Goal: Task Accomplishment & Management: Manage account settings

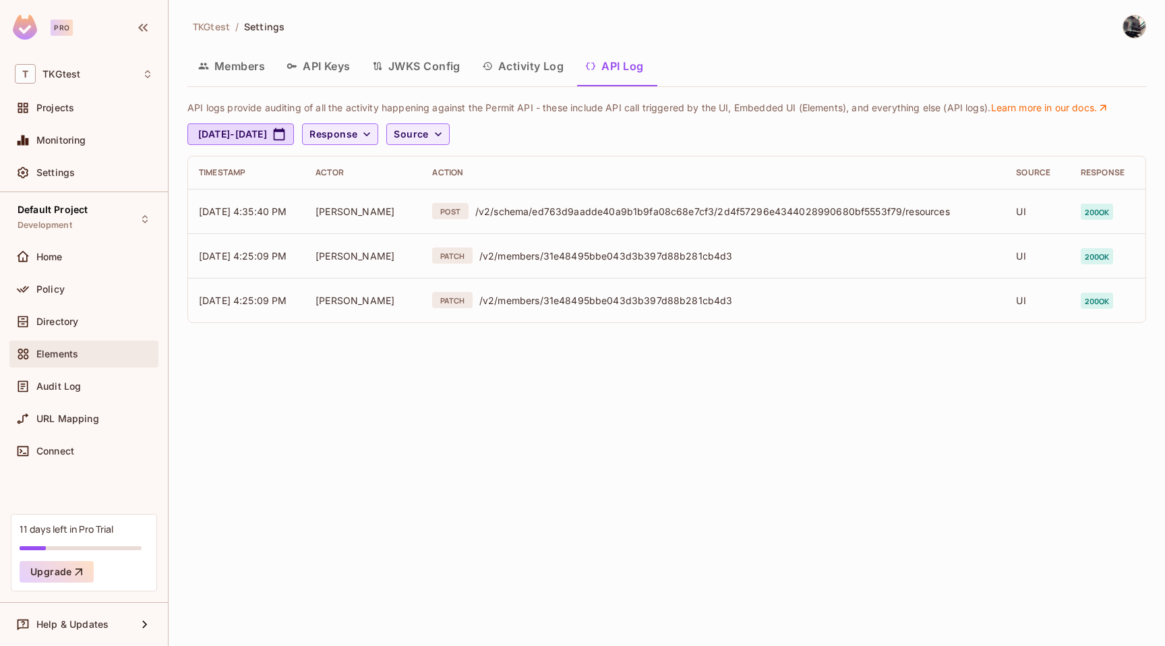
click at [112, 355] on div "Elements" at bounding box center [94, 354] width 117 height 11
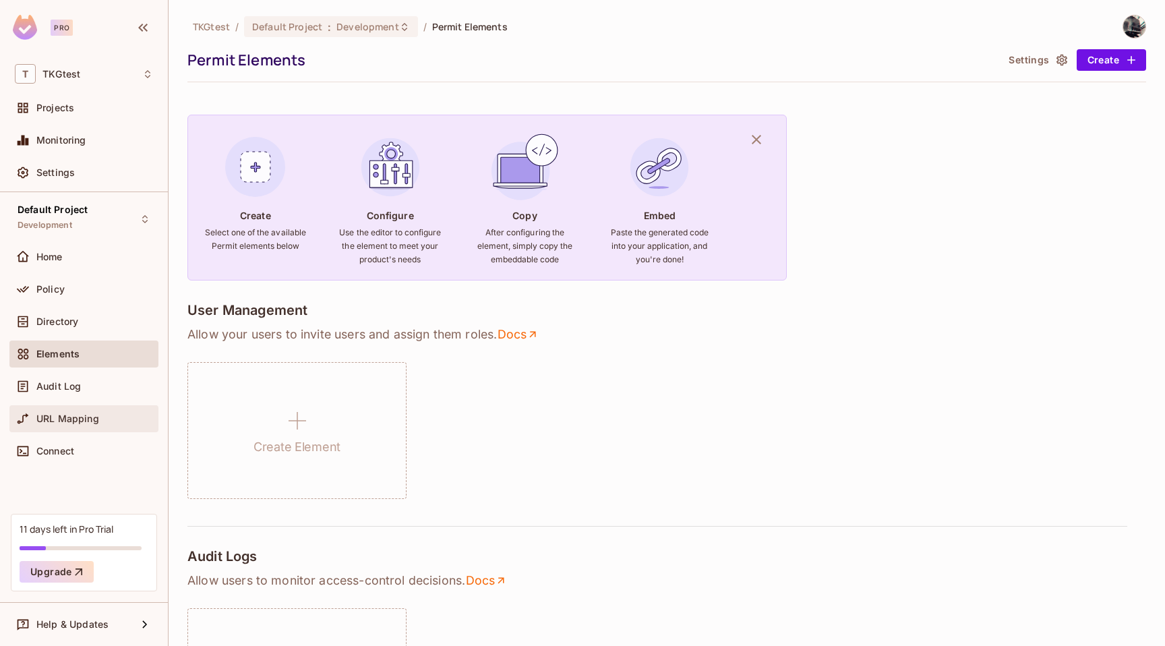
click at [103, 420] on div "URL Mapping" at bounding box center [94, 418] width 117 height 11
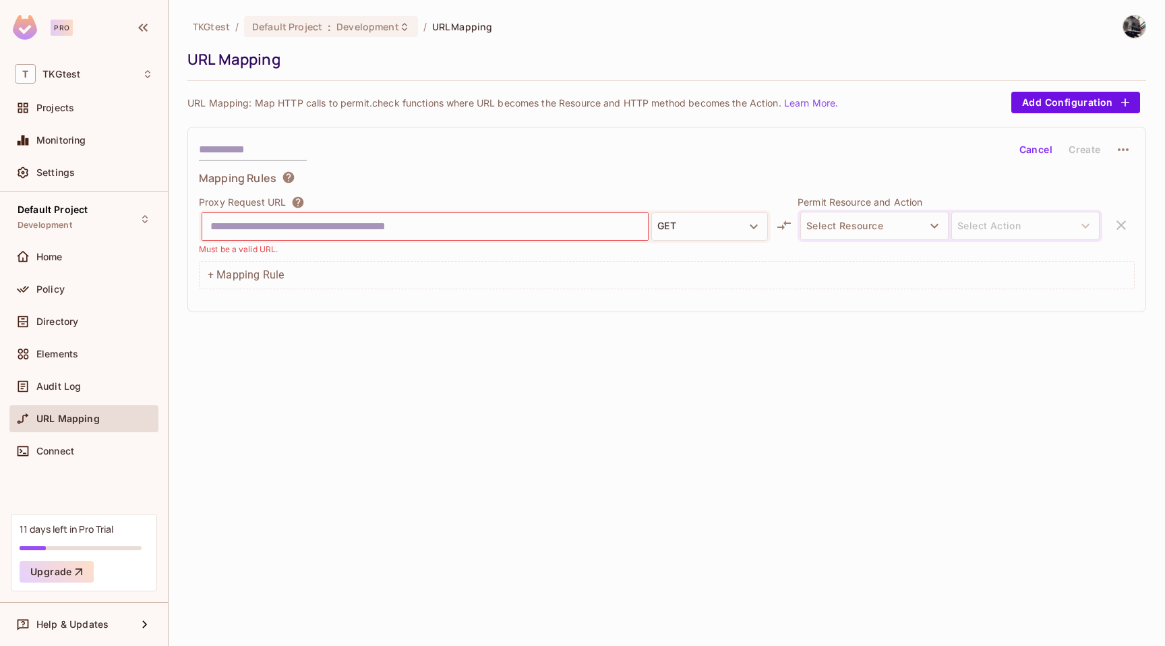
click at [688, 209] on div "Proxy Request URL GET Must be a valid URL." at bounding box center [485, 226] width 572 height 60
click at [688, 219] on button "GET" at bounding box center [709, 226] width 117 height 28
click at [688, 219] on div at bounding box center [582, 323] width 1165 height 646
click at [920, 232] on button "Select Resource" at bounding box center [874, 226] width 148 height 28
click at [890, 281] on li "resource" at bounding box center [874, 290] width 148 height 24
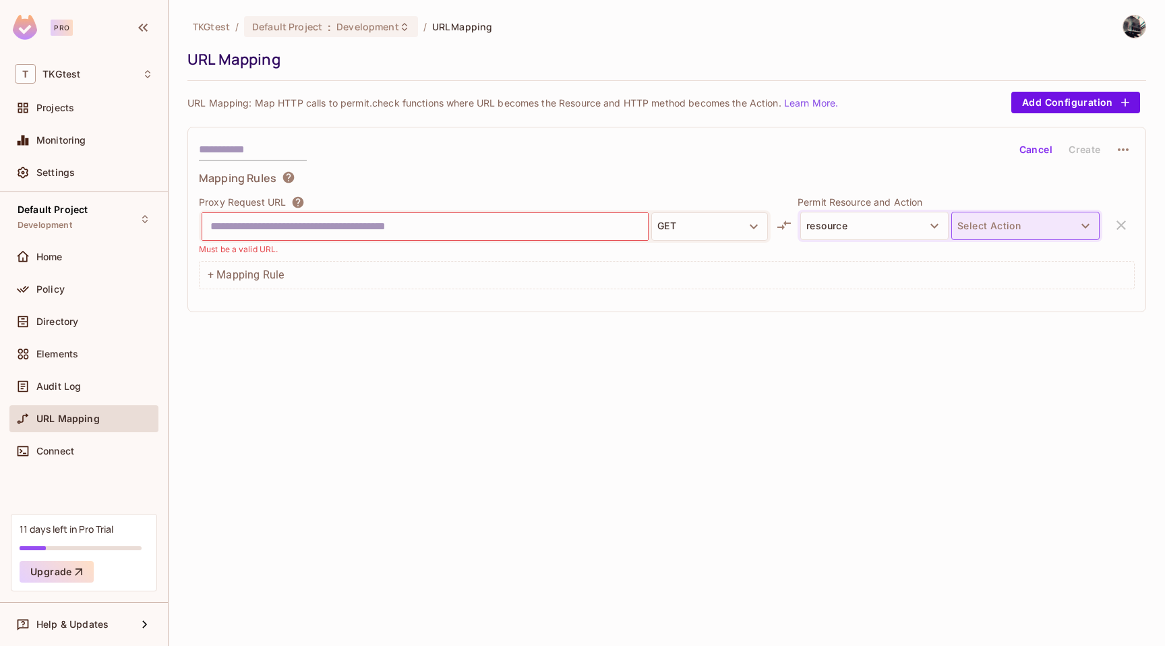
click at [1005, 227] on button "Select Action" at bounding box center [1026, 226] width 148 height 28
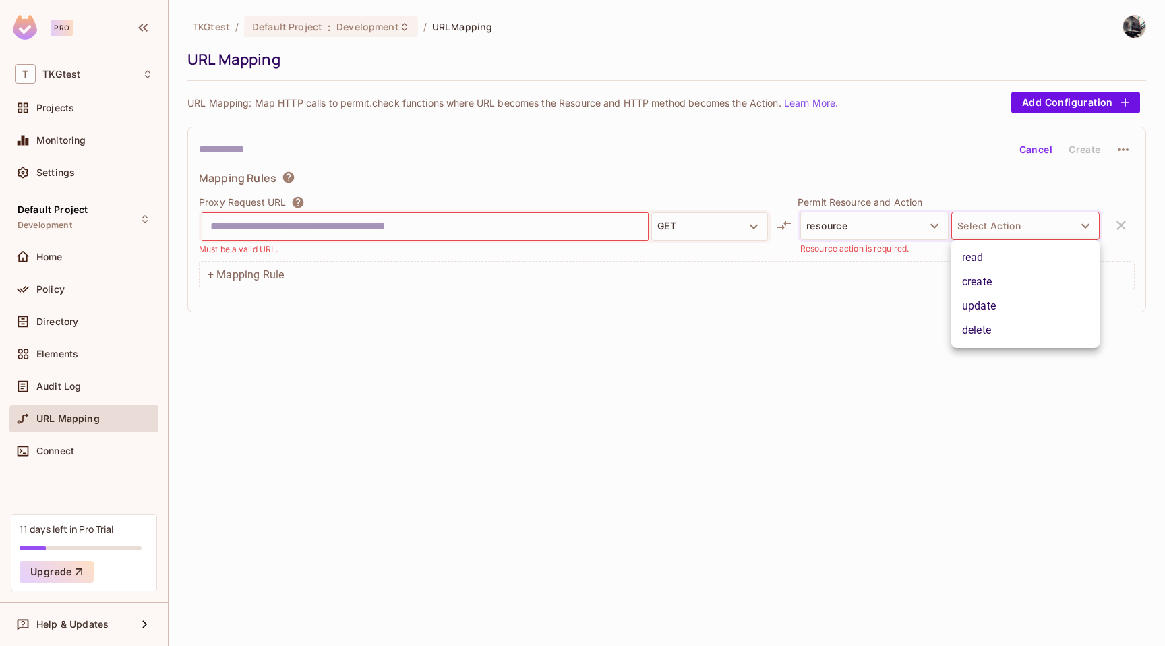
click at [998, 286] on li "create" at bounding box center [1026, 282] width 148 height 24
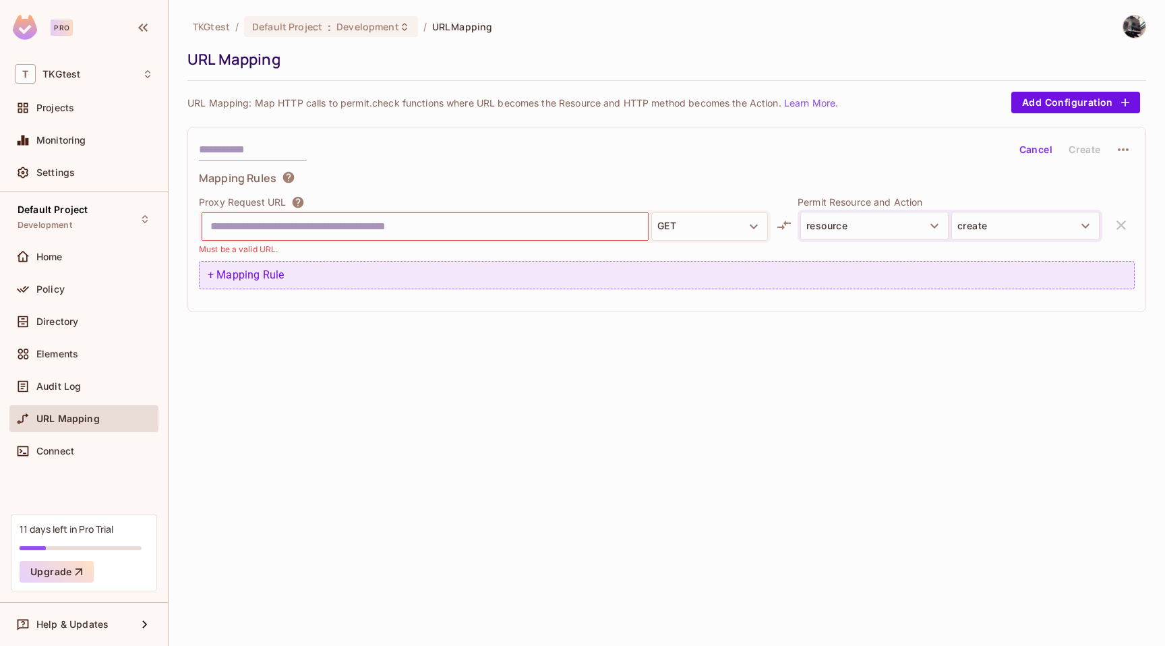
click at [993, 279] on div "+ Mapping Rule" at bounding box center [667, 275] width 936 height 28
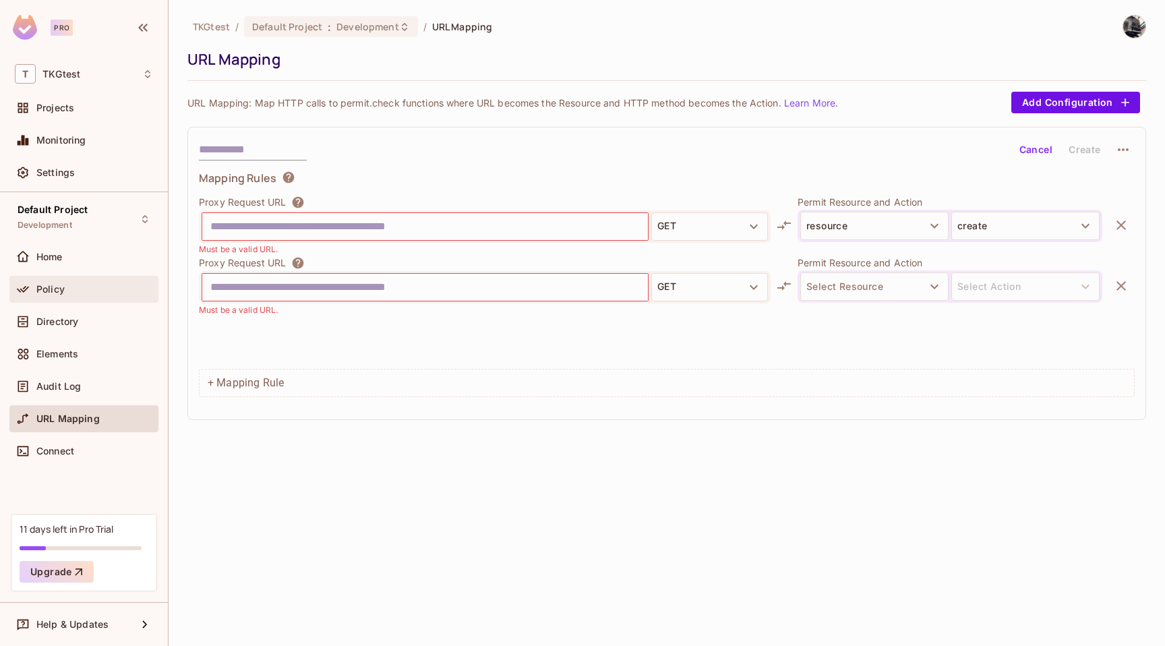
click at [86, 278] on div "Policy" at bounding box center [83, 289] width 149 height 27
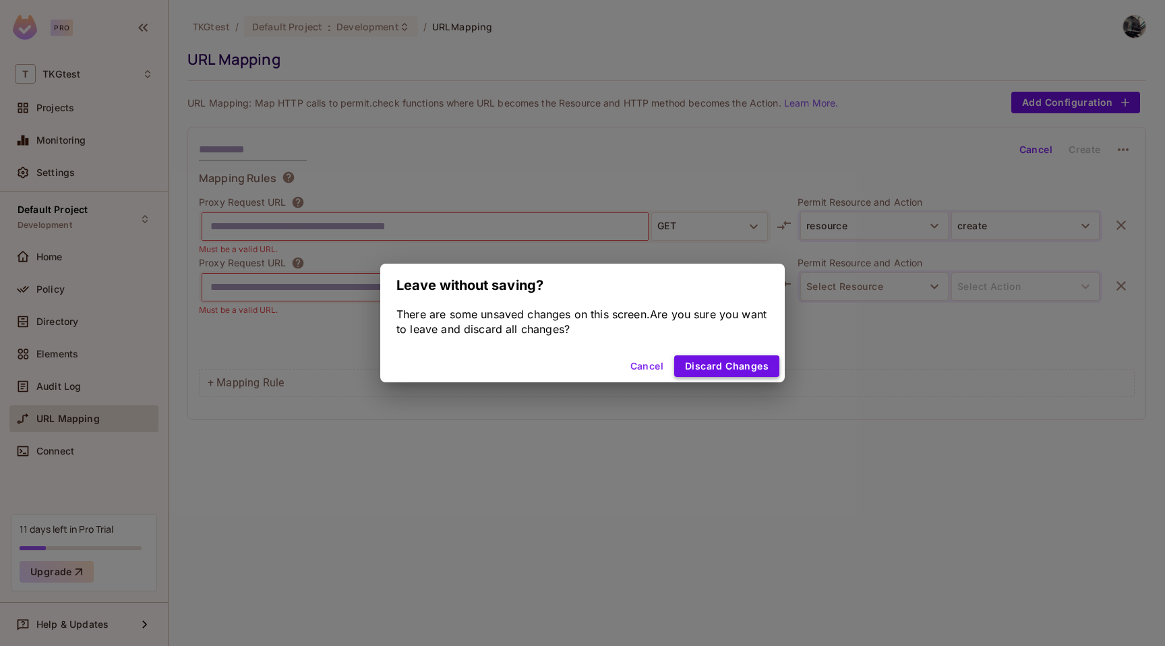
click at [695, 366] on button "Discard Changes" at bounding box center [726, 366] width 105 height 22
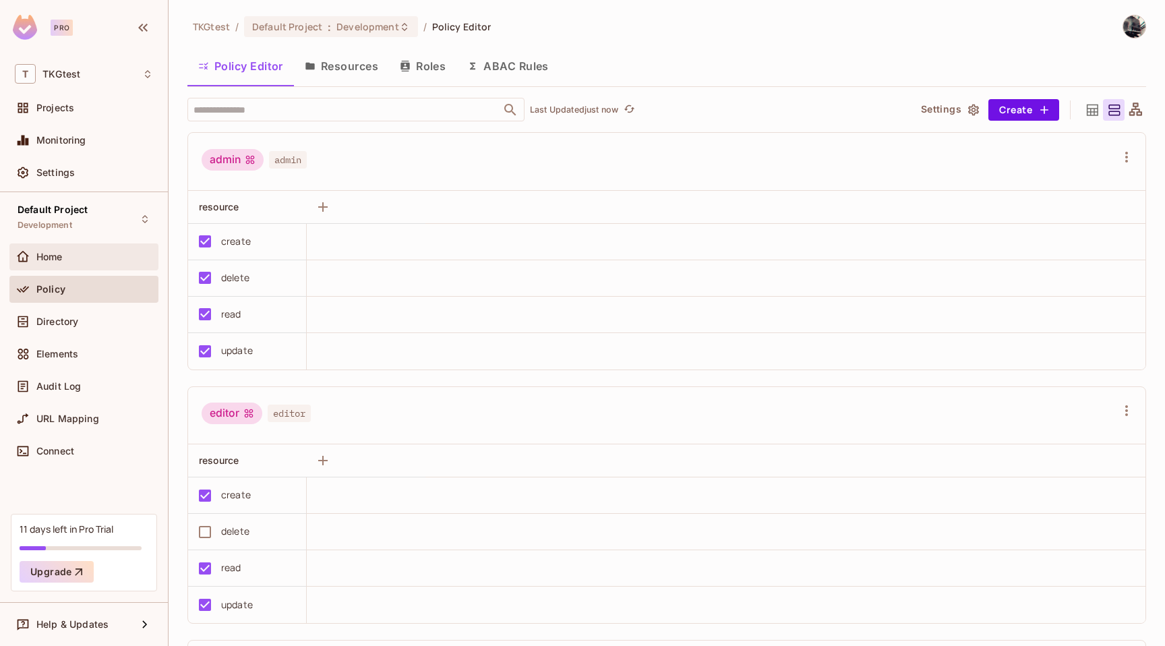
click at [67, 273] on div "Home Policy Directory Elements Audit Log URL Mapping Connect" at bounding box center [83, 356] width 149 height 227
click at [67, 269] on div "Home" at bounding box center [83, 256] width 149 height 27
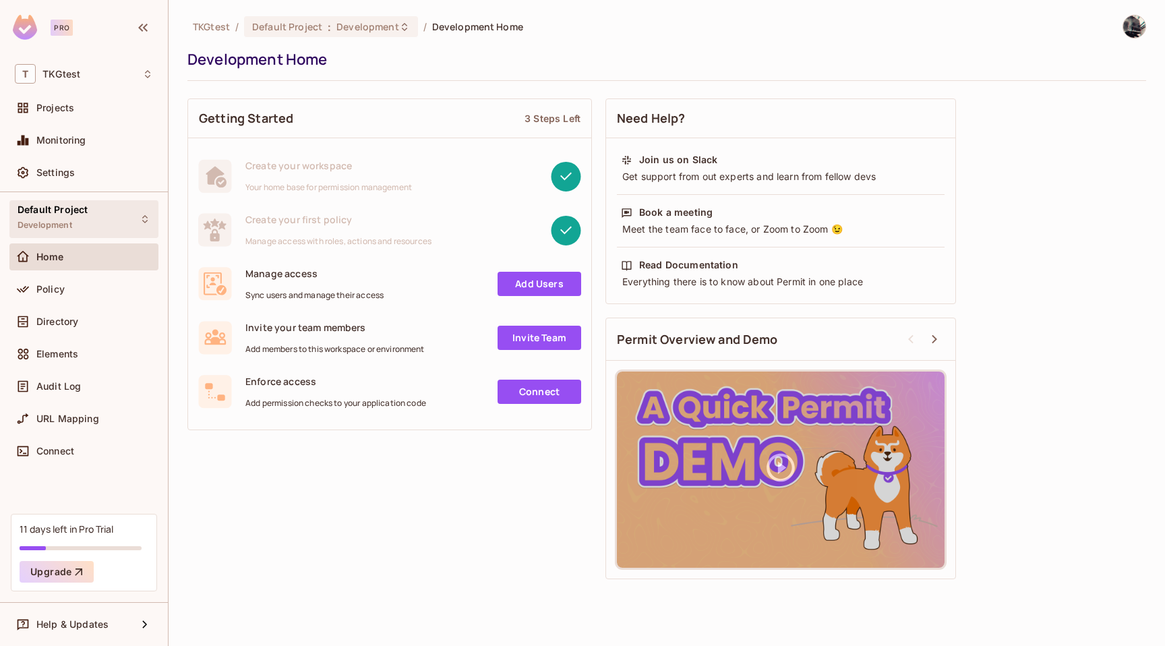
click at [86, 237] on div "Default Project Development" at bounding box center [83, 218] width 149 height 37
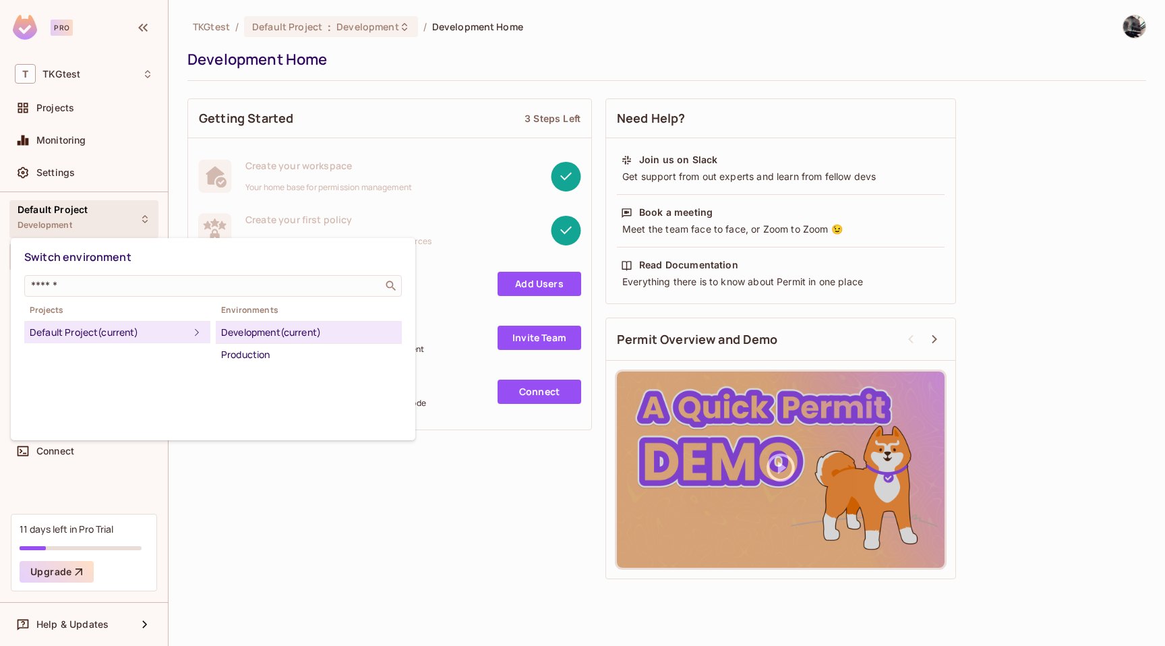
click at [86, 237] on div at bounding box center [582, 323] width 1165 height 646
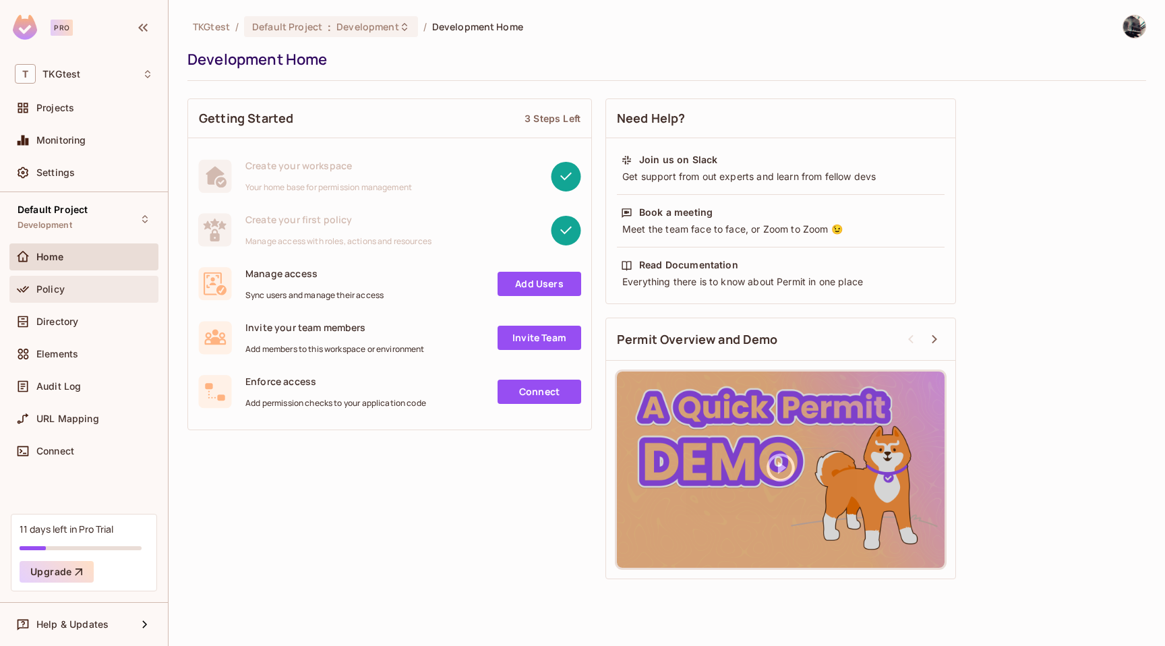
click at [114, 295] on div "Policy" at bounding box center [84, 289] width 138 height 16
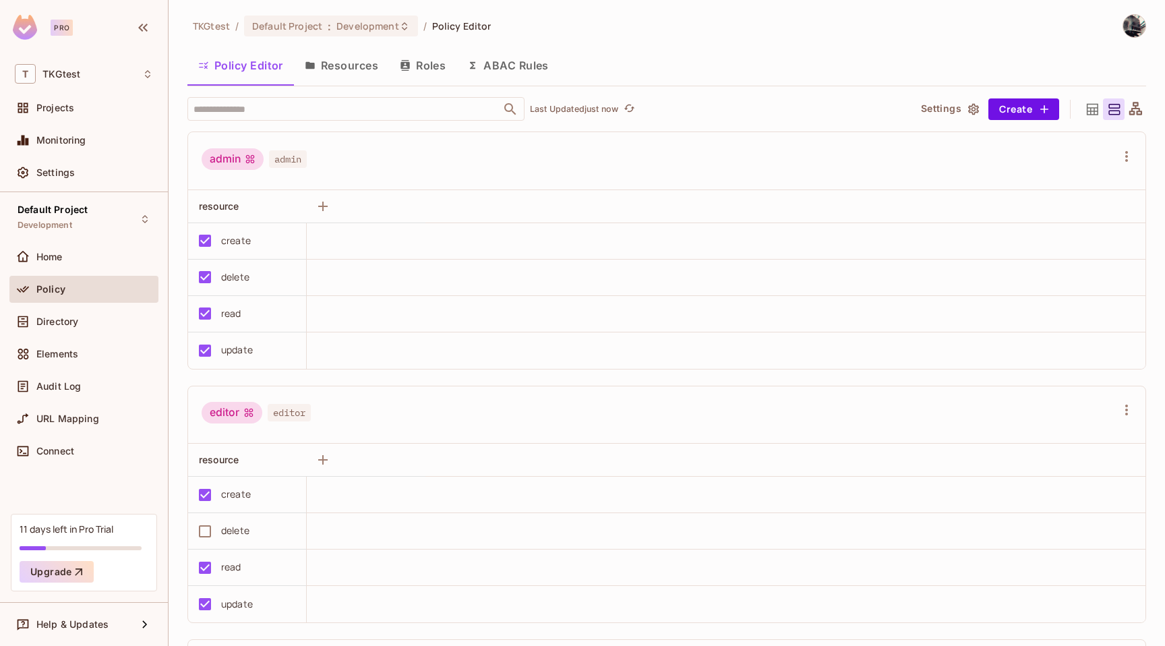
click at [354, 69] on button "Resources" at bounding box center [341, 66] width 95 height 34
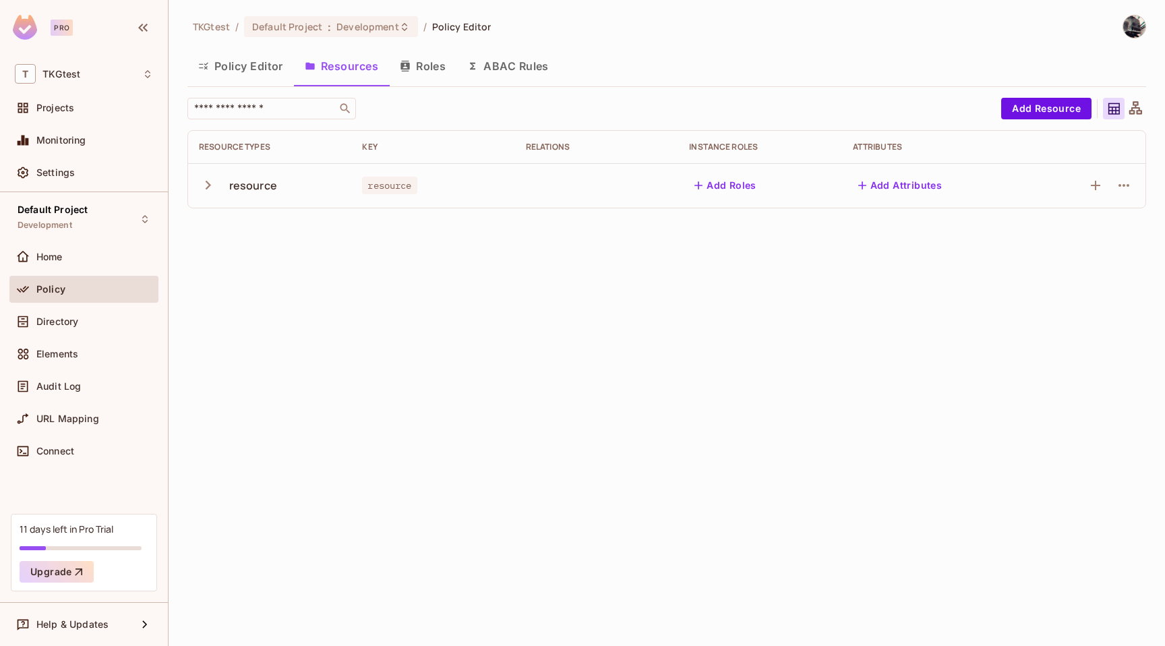
click at [269, 188] on div "resource" at bounding box center [253, 185] width 48 height 15
click at [214, 186] on icon "button" at bounding box center [208, 185] width 18 height 18
click at [749, 189] on button "Add Roles" at bounding box center [725, 186] width 73 height 22
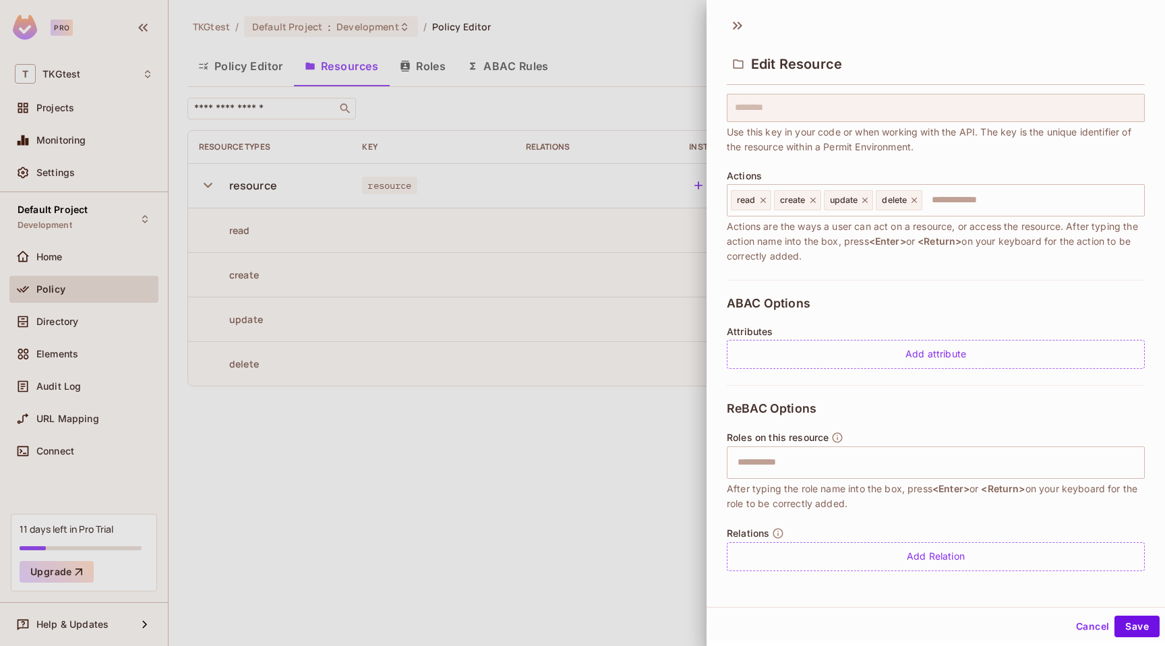
scroll to position [92, 0]
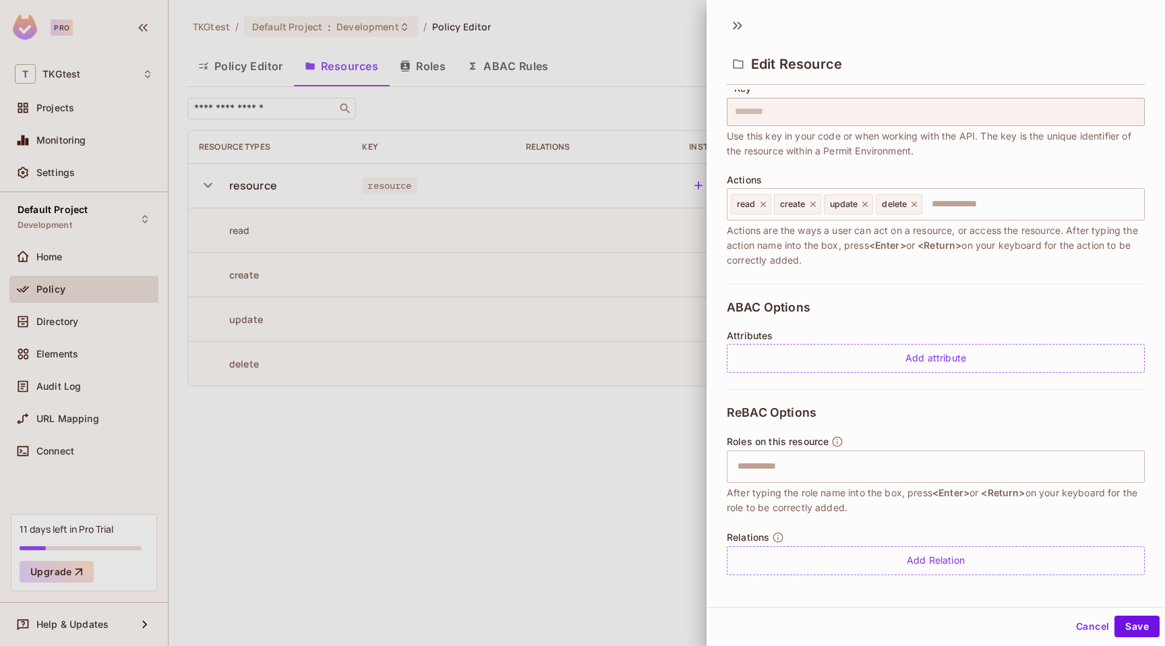
click at [551, 425] on div at bounding box center [582, 323] width 1165 height 646
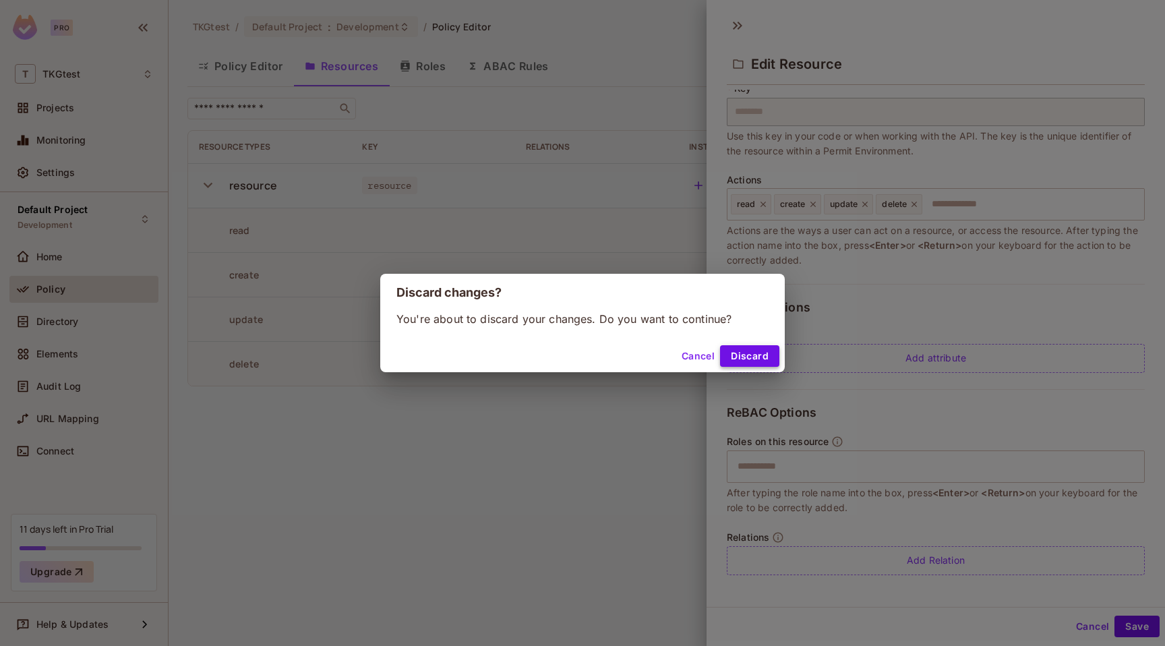
click at [747, 357] on button "Discard" at bounding box center [749, 356] width 59 height 22
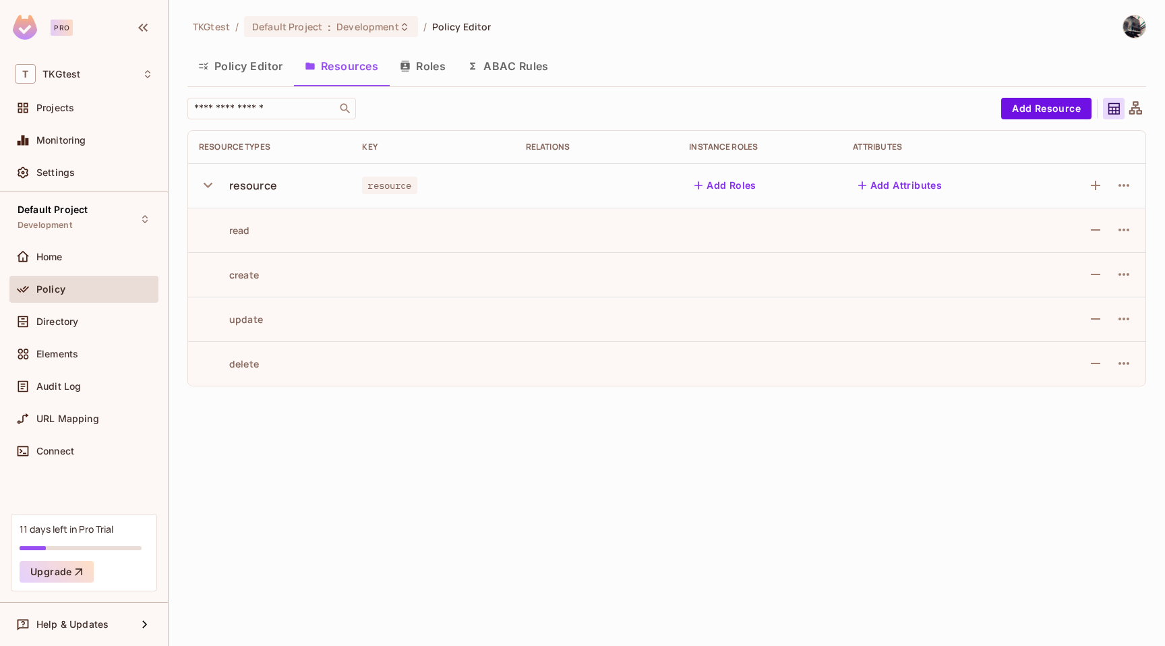
click at [432, 67] on button "Roles" at bounding box center [422, 66] width 67 height 34
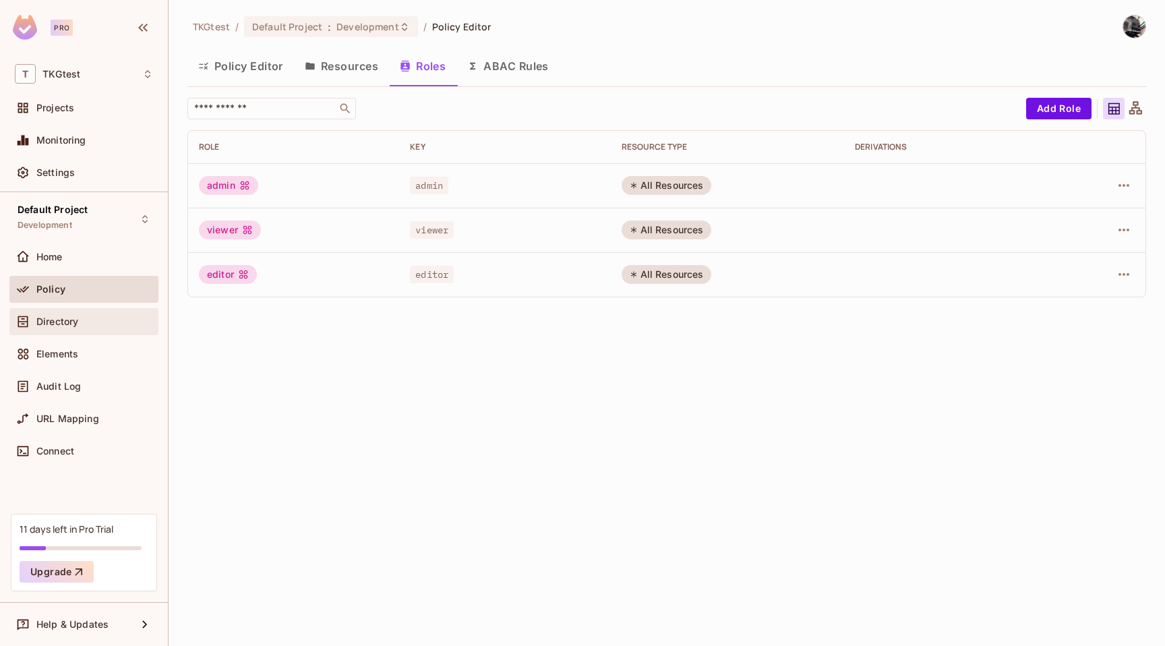
click at [121, 327] on div "Directory" at bounding box center [84, 322] width 138 height 16
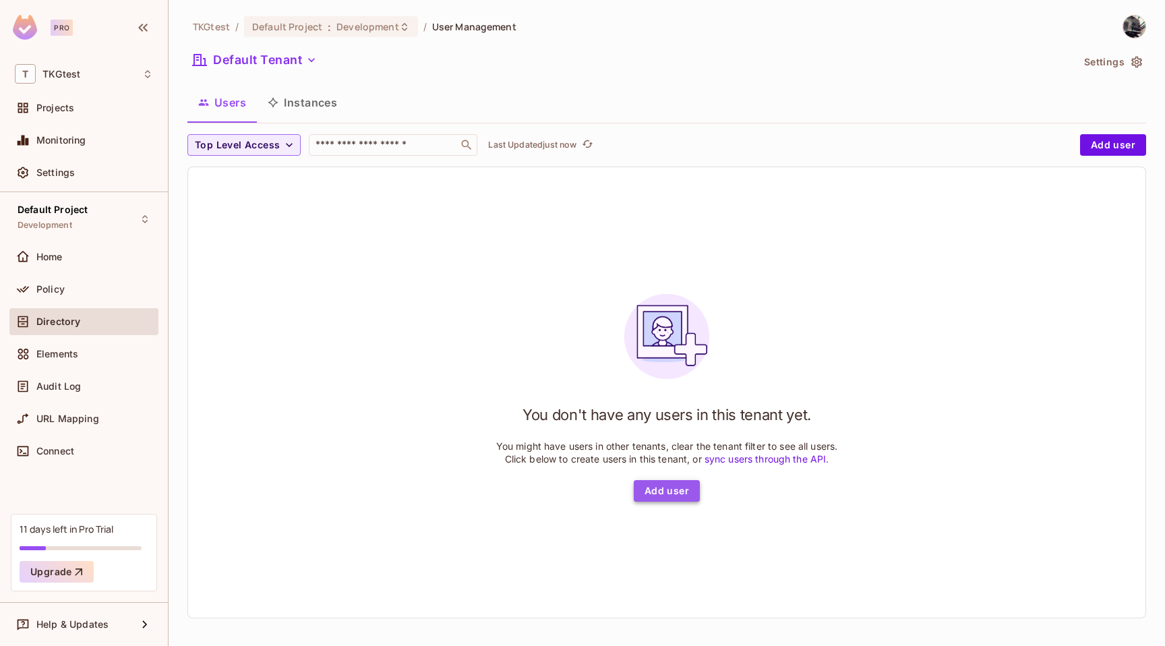
click at [649, 496] on button "Add user" at bounding box center [667, 491] width 66 height 22
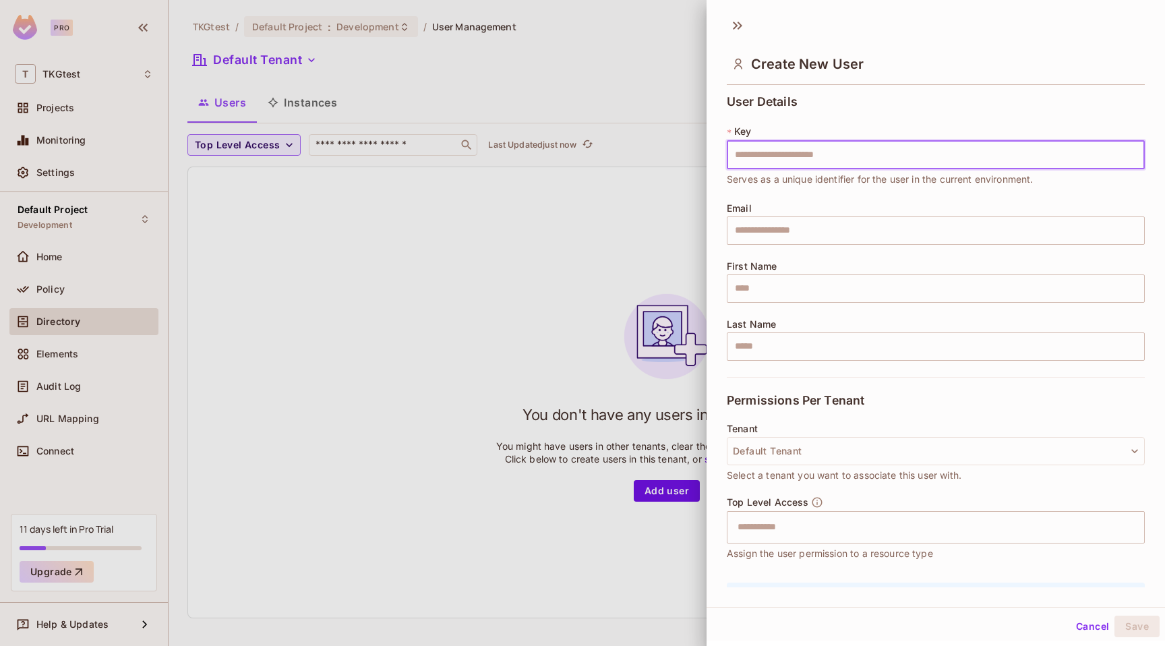
click at [836, 158] on input "text" at bounding box center [936, 155] width 418 height 28
type input "*****"
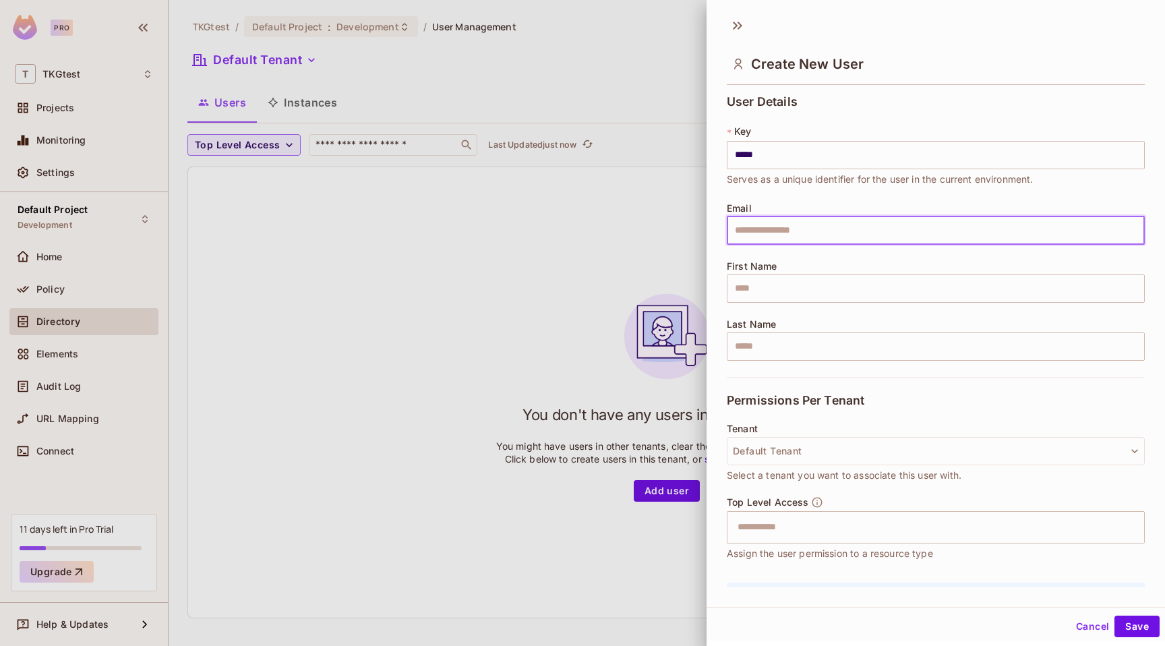
click at [802, 238] on input "text" at bounding box center [936, 230] width 418 height 28
type input "**********"
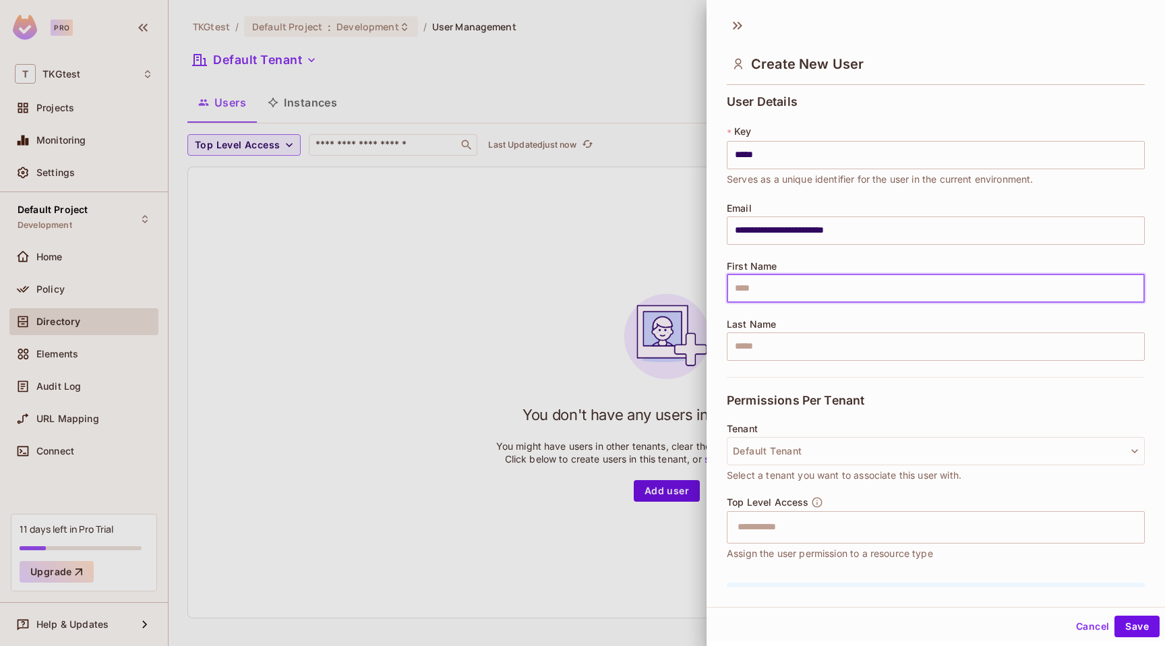
click at [765, 291] on input "text" at bounding box center [936, 288] width 418 height 28
type input "******"
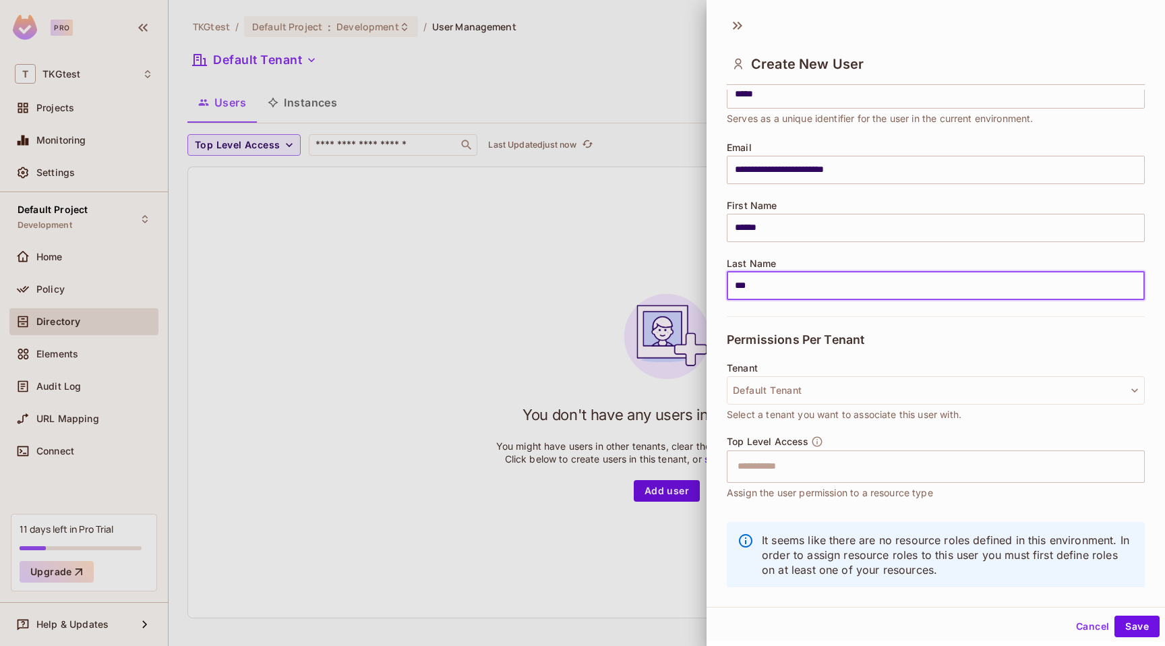
scroll to position [83, 0]
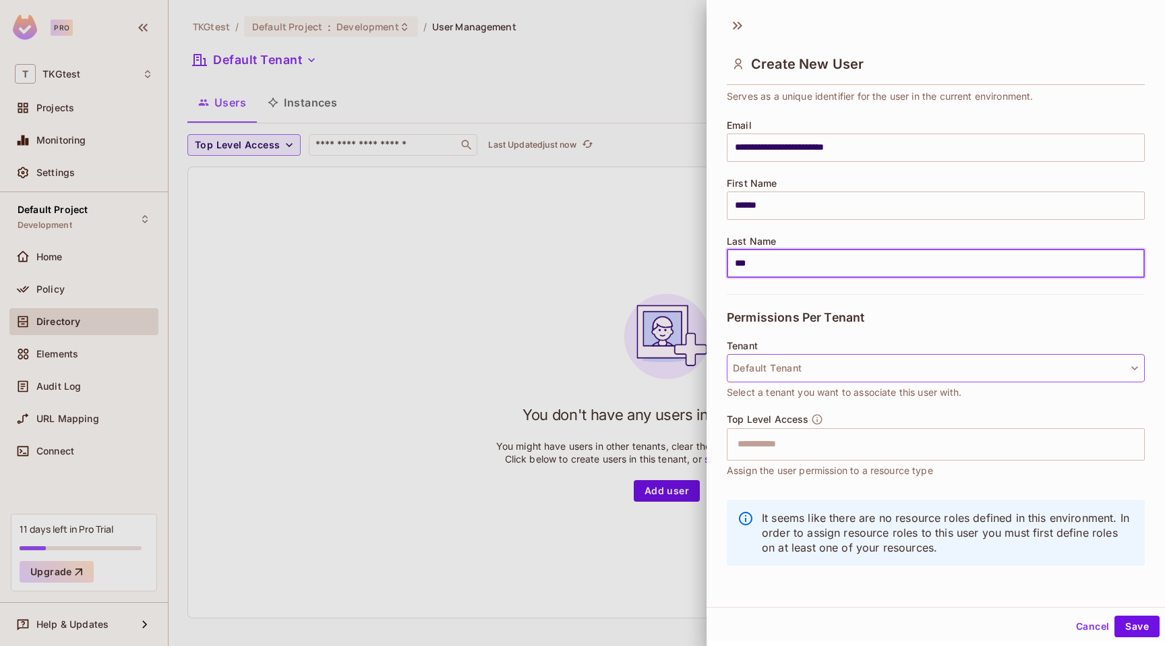
type input "***"
click at [819, 370] on button "Default Tenant" at bounding box center [936, 368] width 418 height 28
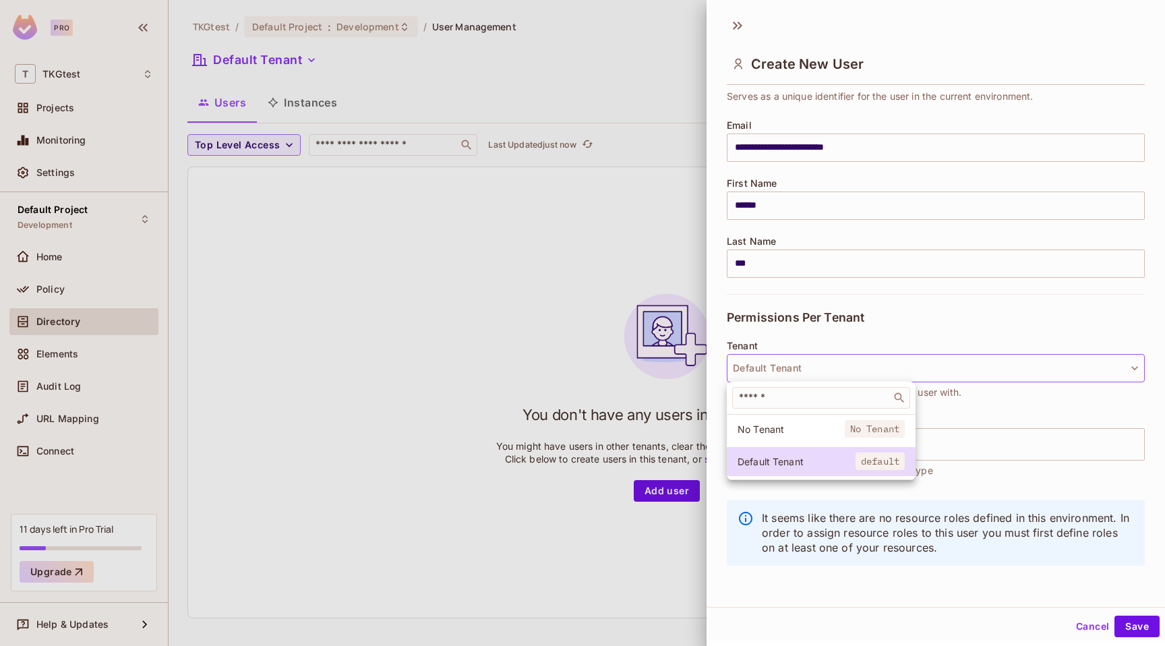
click at [845, 333] on div at bounding box center [582, 323] width 1165 height 646
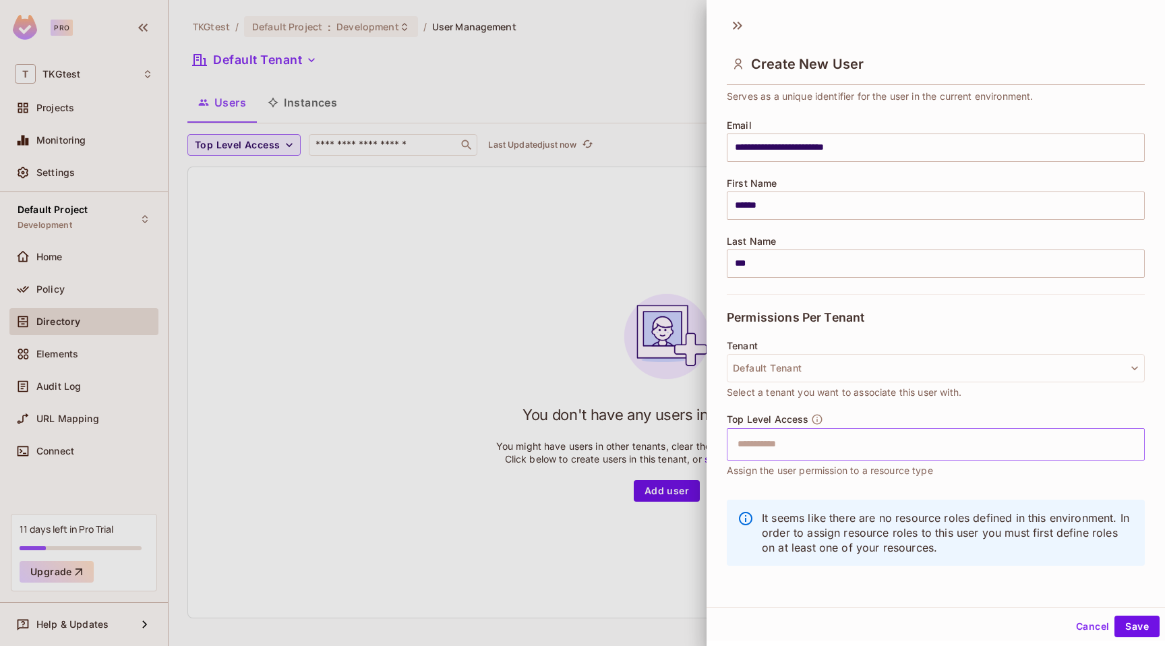
click at [983, 444] on input "text" at bounding box center [924, 444] width 389 height 27
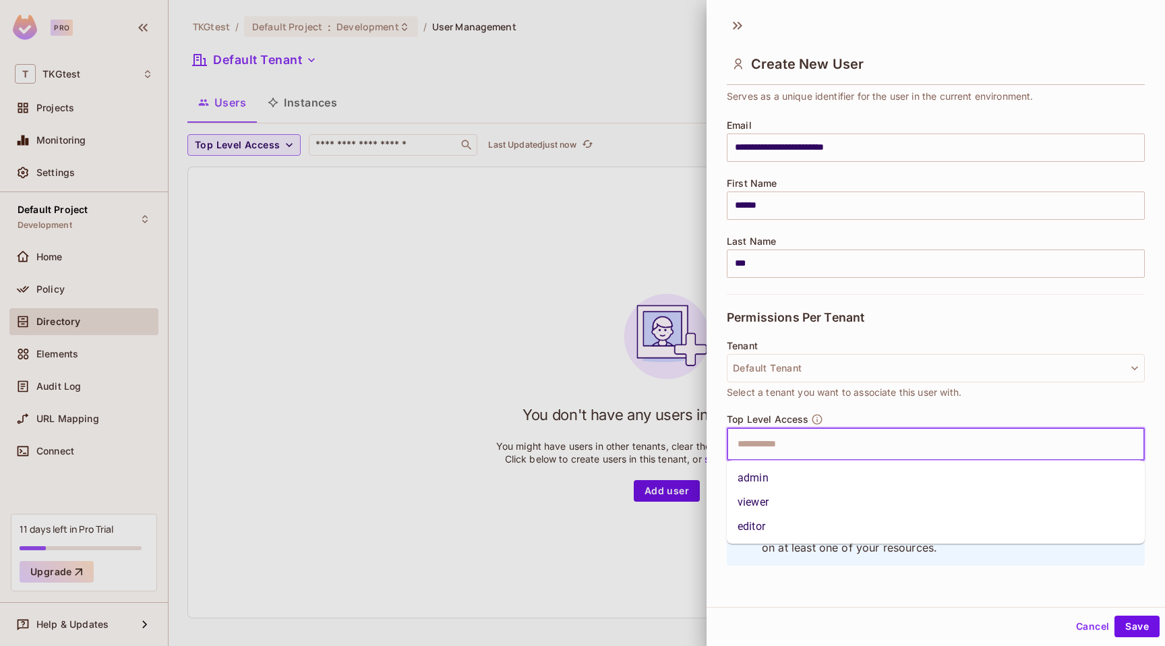
click at [923, 505] on li "viewer" at bounding box center [936, 502] width 418 height 24
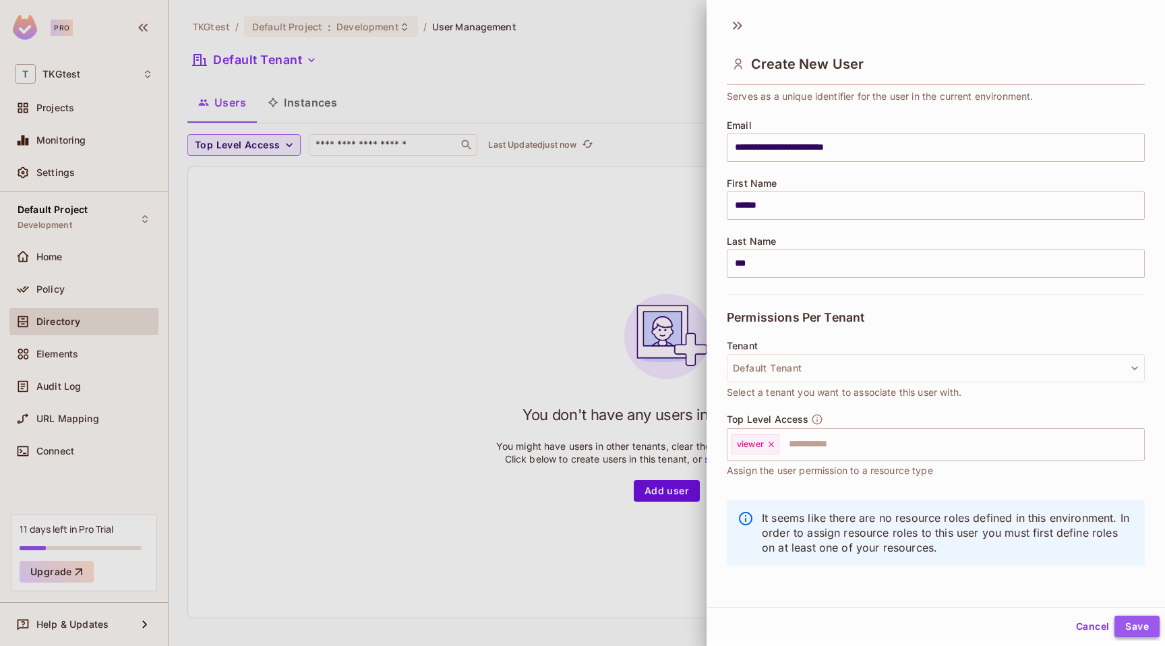
click at [1130, 618] on button "Save" at bounding box center [1137, 627] width 45 height 22
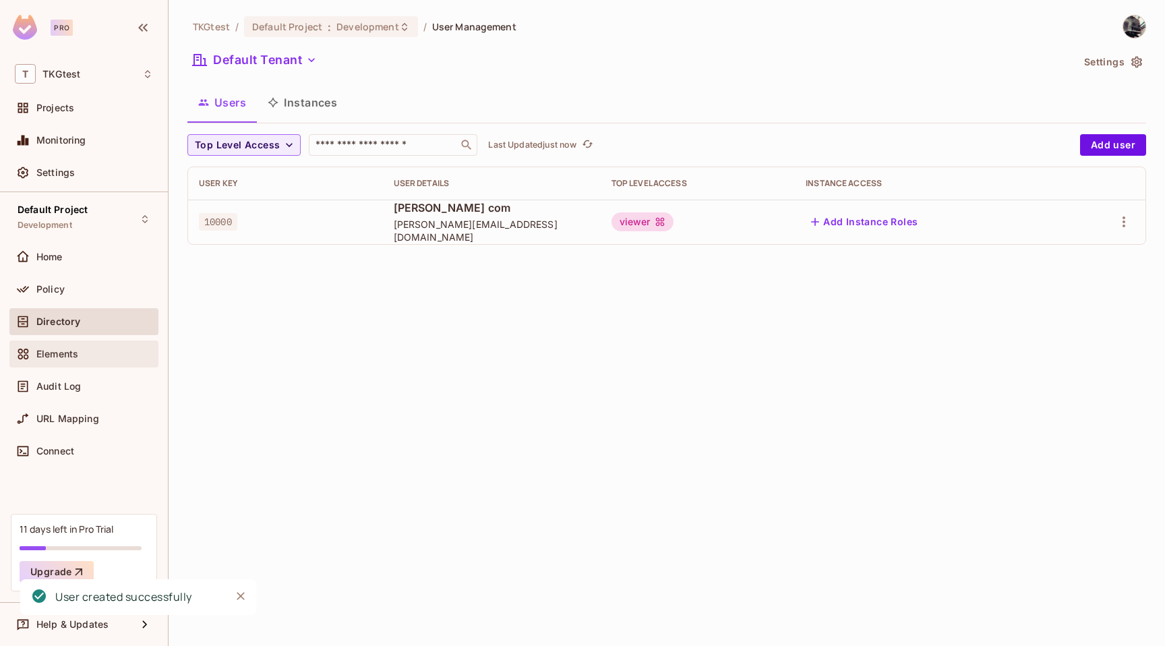
click at [88, 352] on div "Elements" at bounding box center [94, 354] width 117 height 11
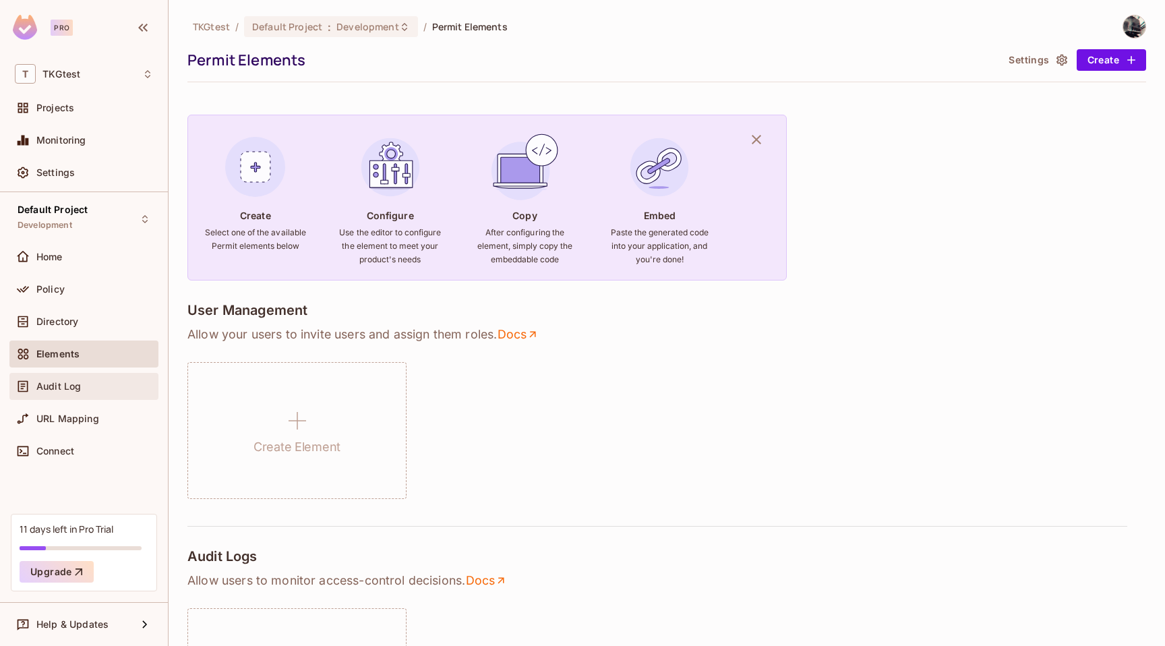
click at [85, 382] on div "Audit Log" at bounding box center [94, 386] width 117 height 11
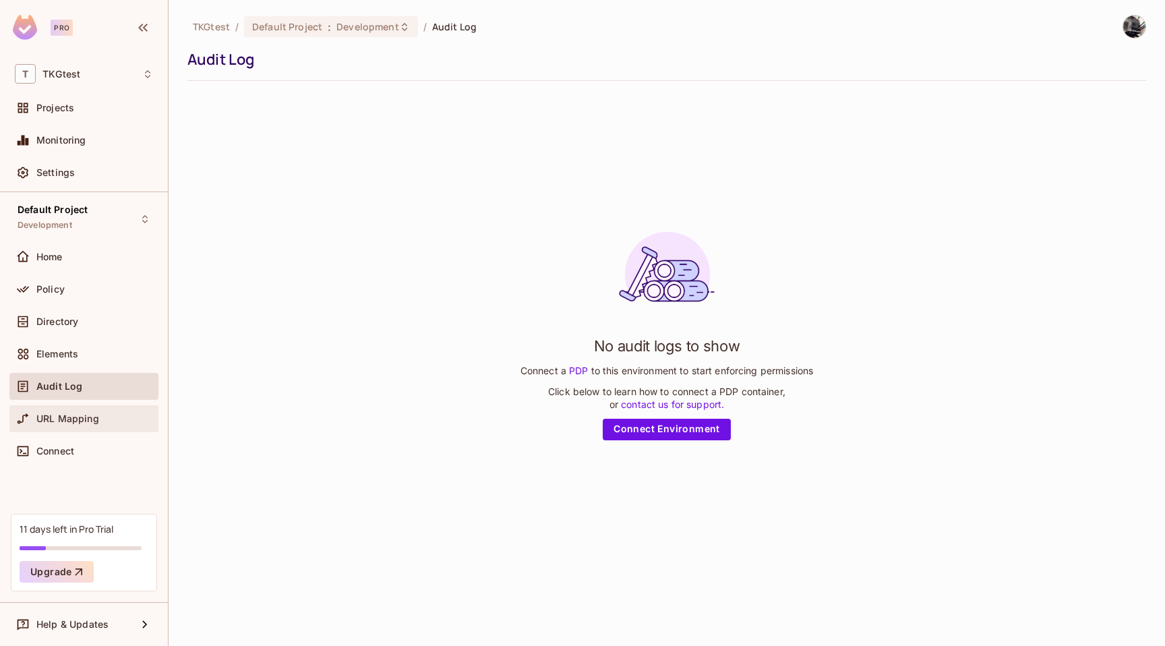
click at [86, 420] on span "URL Mapping" at bounding box center [67, 418] width 63 height 11
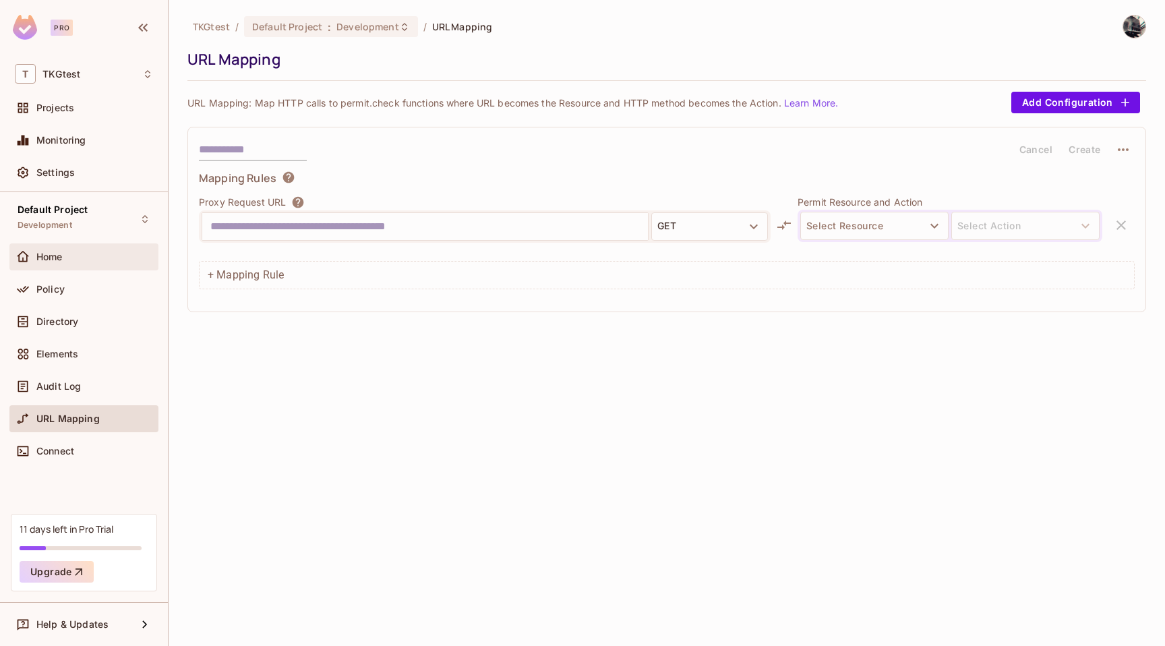
click at [94, 256] on div "Home" at bounding box center [94, 257] width 117 height 11
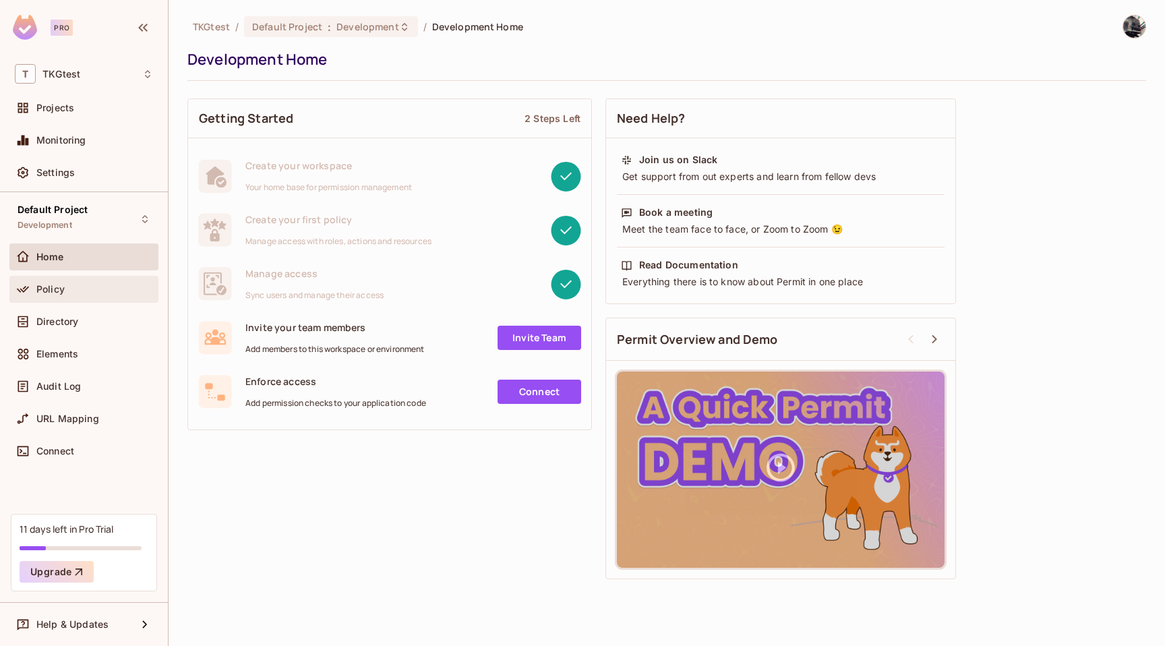
click at [100, 280] on div "Policy" at bounding box center [83, 289] width 149 height 27
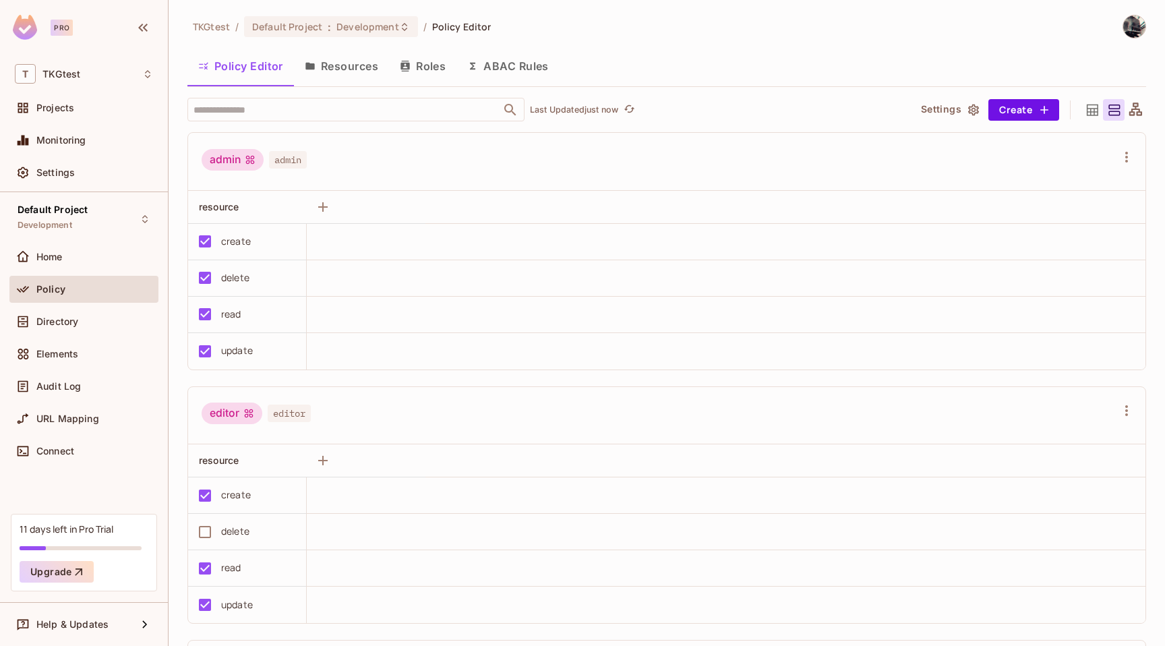
click at [522, 66] on button "ABAC Rules" at bounding box center [508, 66] width 103 height 34
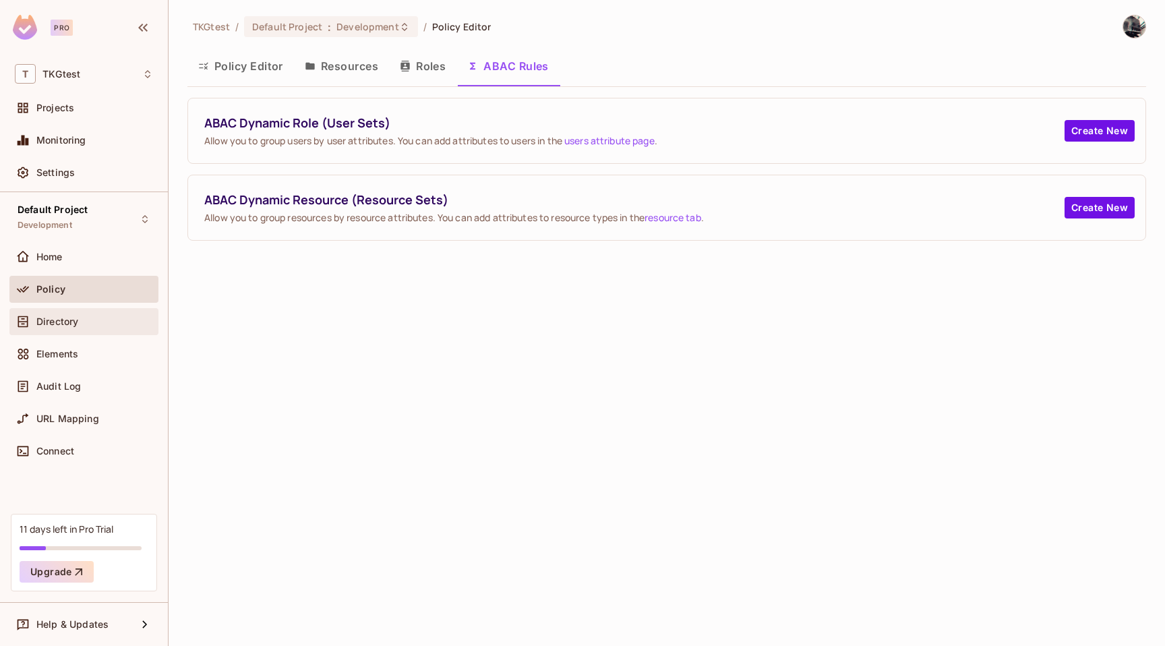
click at [124, 320] on div "Directory" at bounding box center [94, 321] width 117 height 11
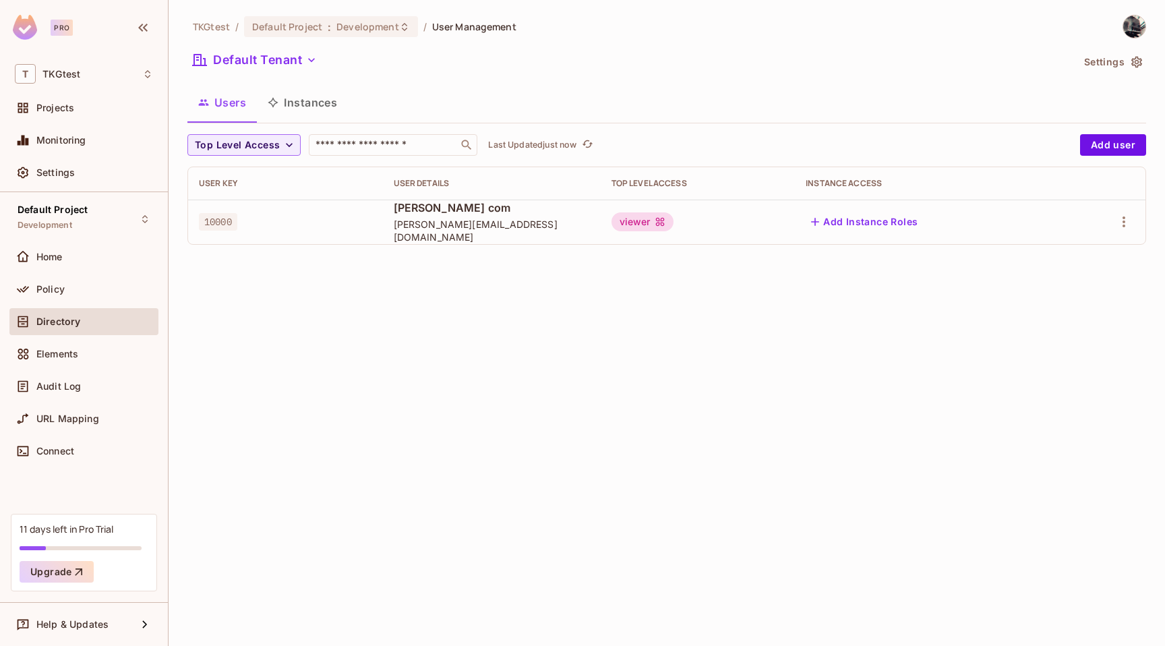
click at [292, 98] on button "Instances" at bounding box center [302, 103] width 91 height 34
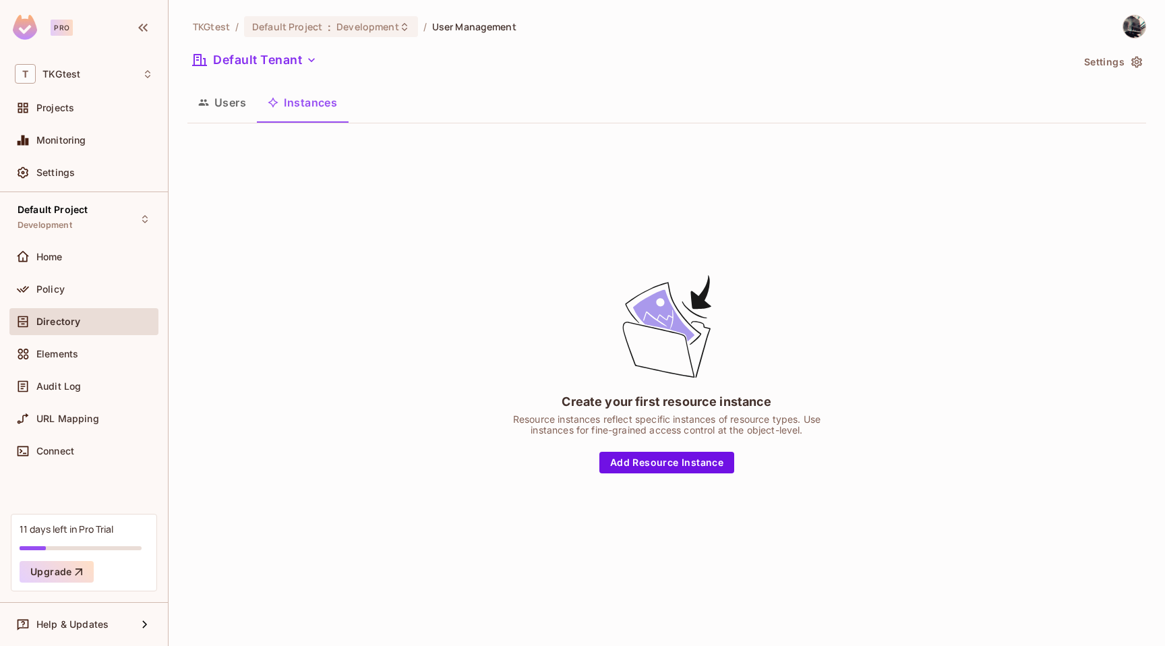
click at [211, 103] on button "Users" at bounding box center [221, 103] width 69 height 34
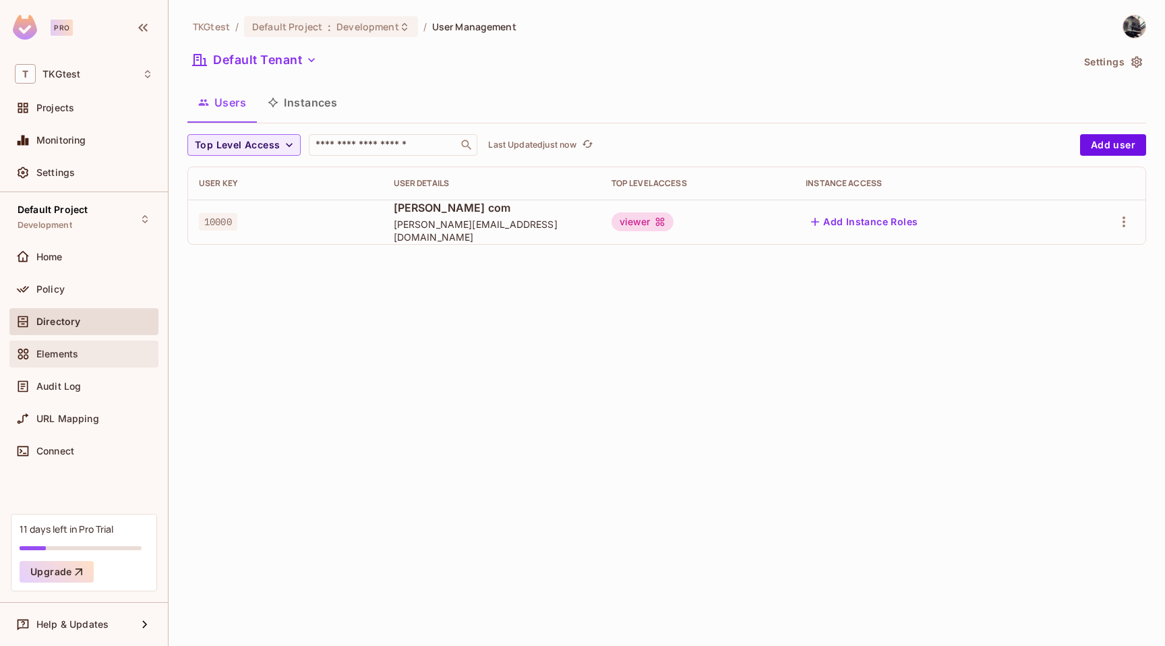
click at [98, 360] on div "Elements" at bounding box center [84, 354] width 138 height 16
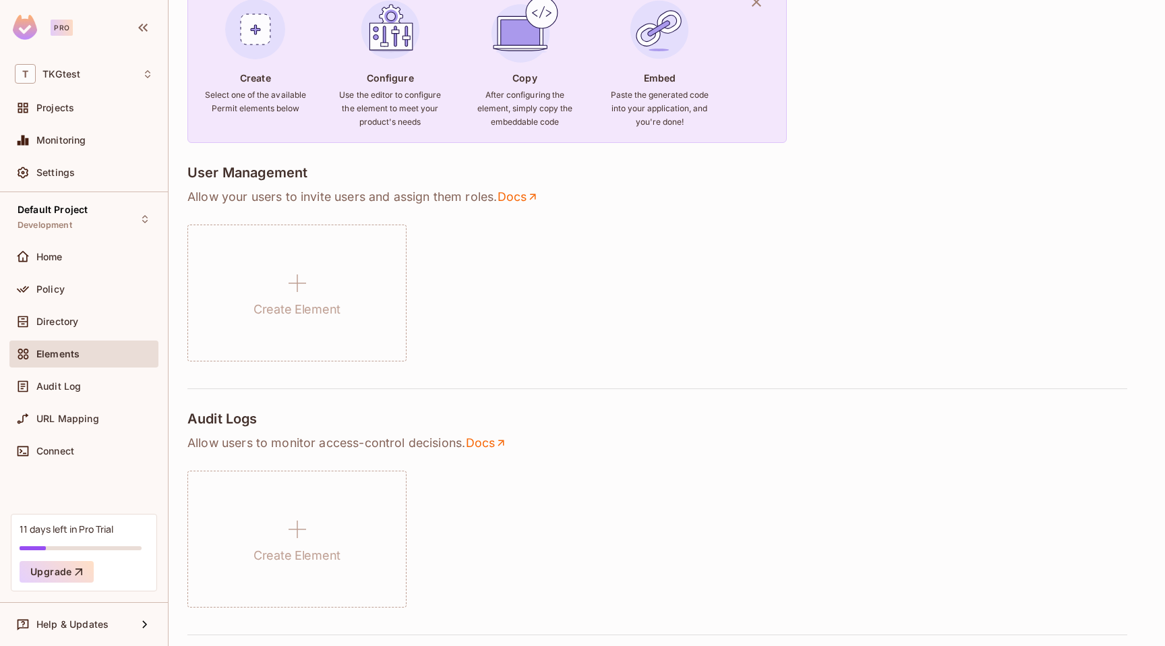
scroll to position [144, 0]
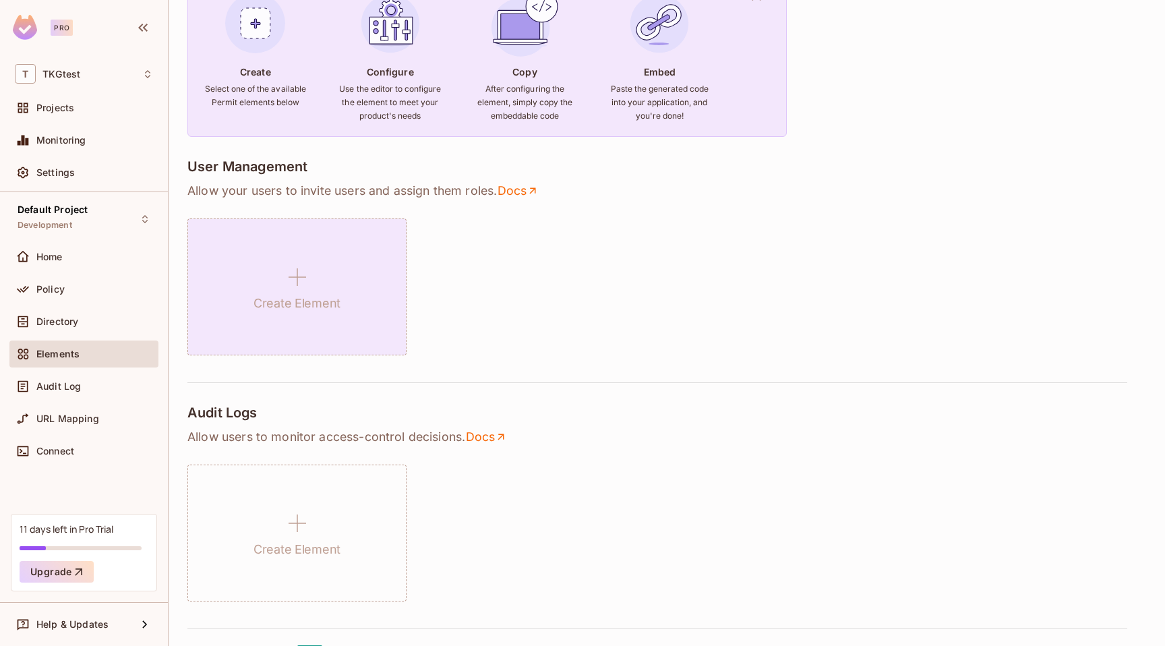
click at [348, 299] on div "Create Element" at bounding box center [296, 286] width 219 height 137
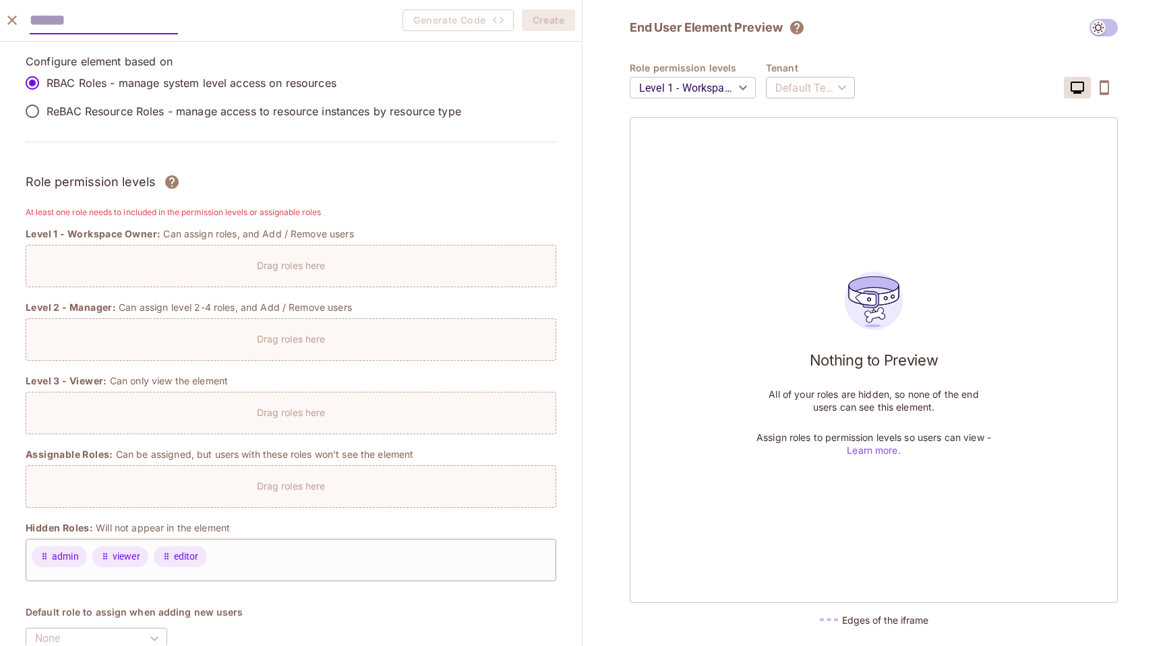
click at [13, 22] on icon "close" at bounding box center [11, 20] width 9 height 9
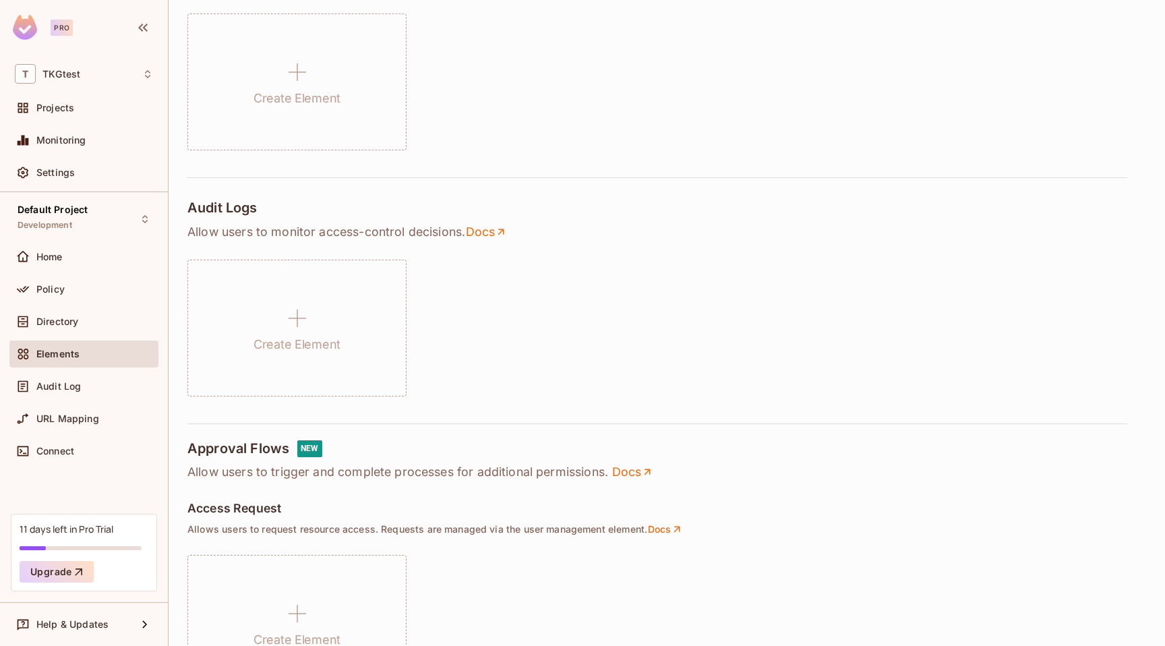
scroll to position [349, 0]
click at [121, 387] on div "Audit Log" at bounding box center [94, 386] width 117 height 11
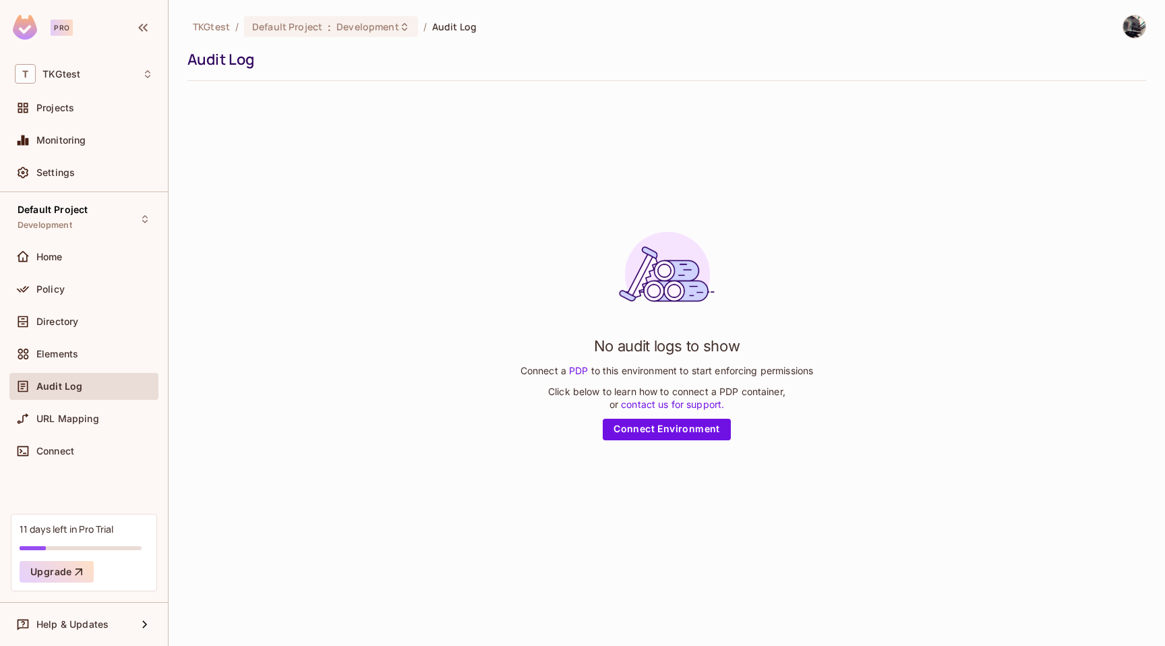
click at [579, 369] on link "PDP" at bounding box center [578, 370] width 25 height 11
click at [106, 257] on div "Home" at bounding box center [94, 257] width 117 height 11
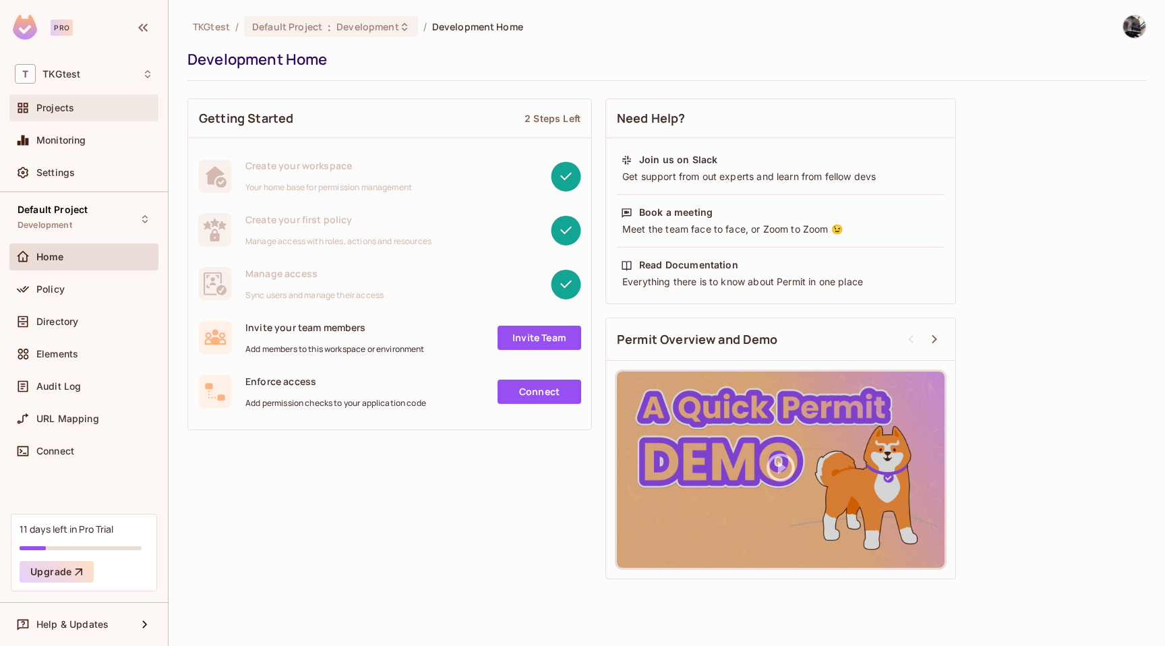
click at [118, 101] on div "Projects" at bounding box center [84, 108] width 138 height 16
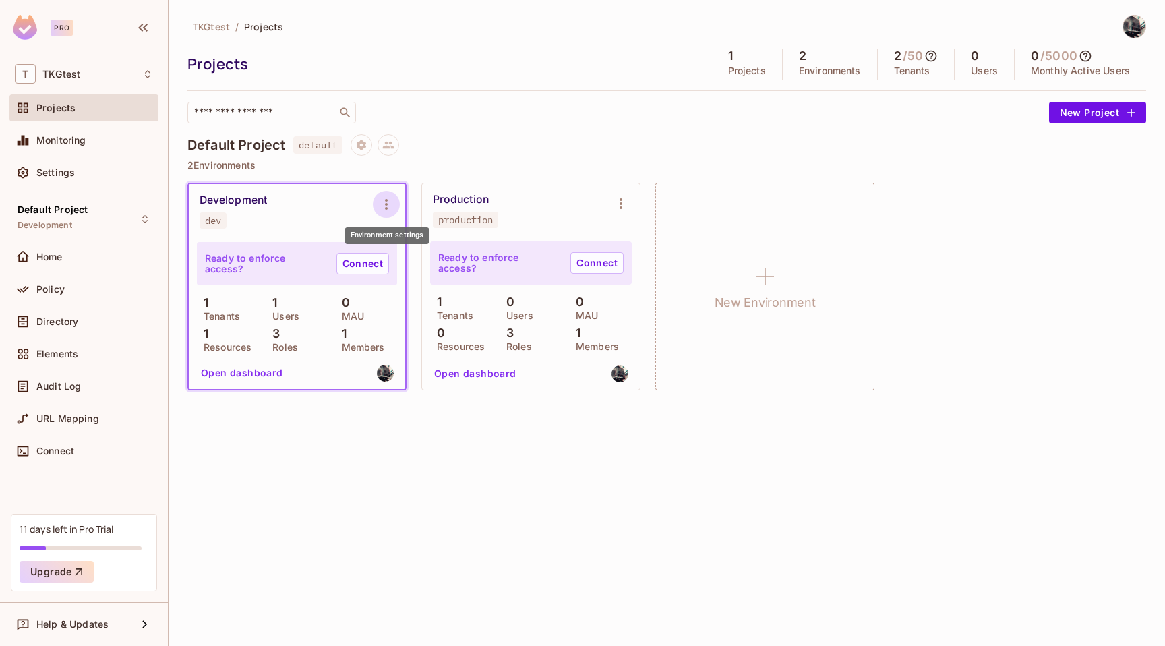
click at [387, 207] on icon "Environment settings" at bounding box center [386, 204] width 16 height 16
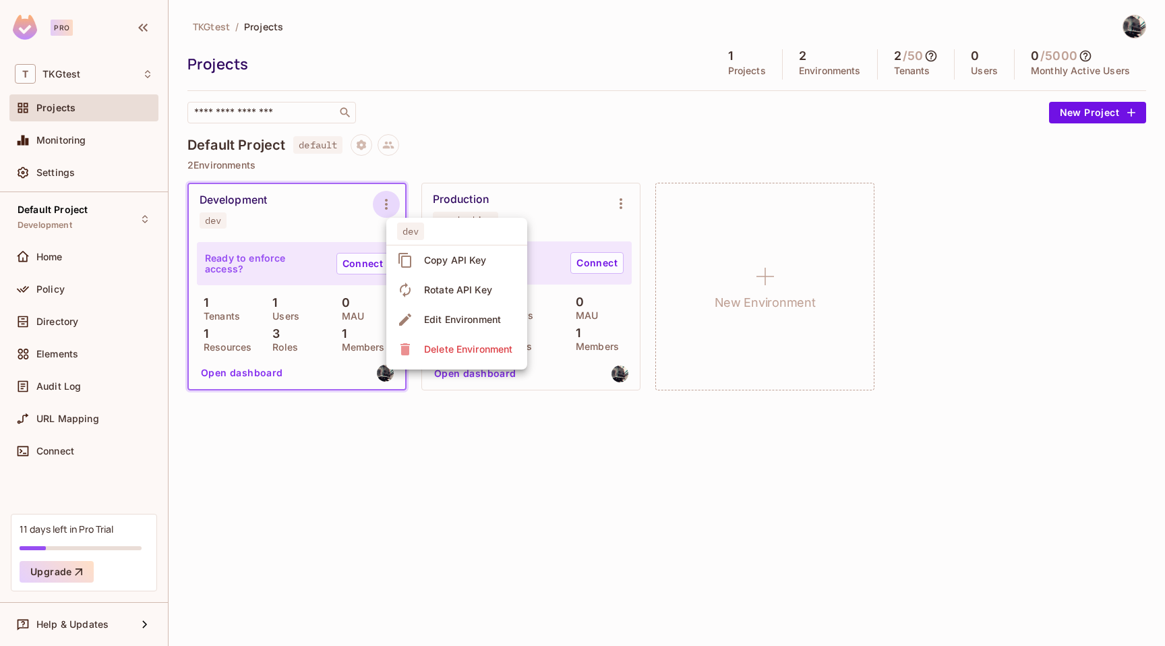
click at [424, 477] on div at bounding box center [582, 323] width 1165 height 646
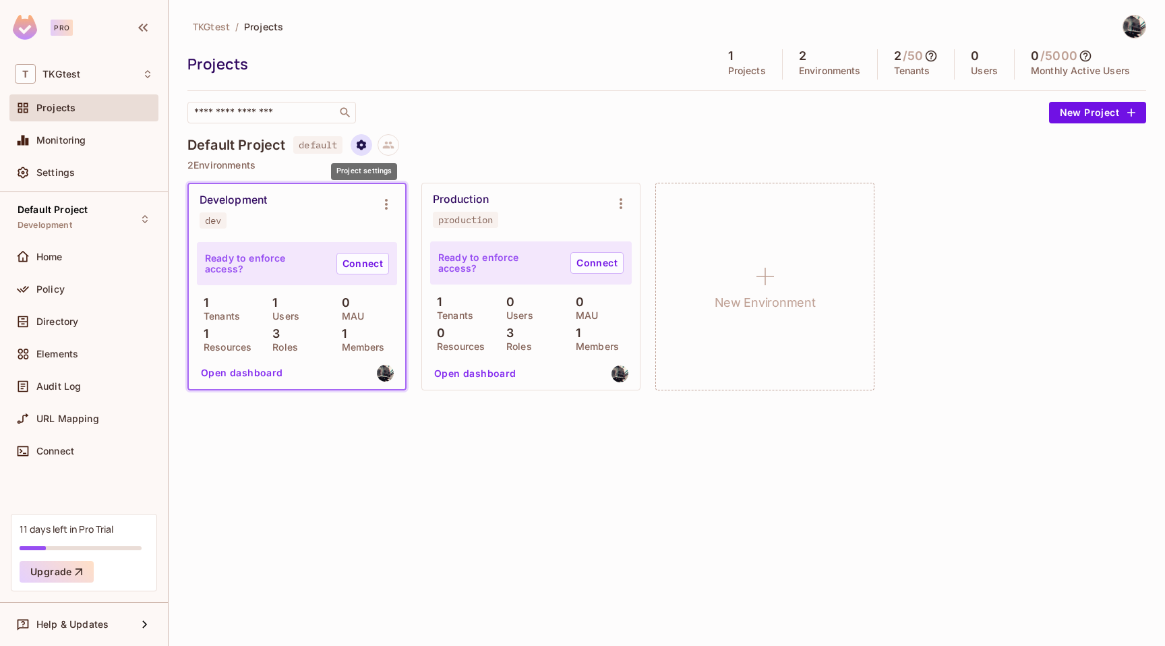
click at [367, 152] on button "Project settings" at bounding box center [362, 145] width 22 height 22
click at [367, 152] on div at bounding box center [582, 323] width 1165 height 646
click at [465, 96] on div "TKGtest / Projects Projects 1 Projects 2 Environments 2 / 50 Tenants 0 Users 0 …" at bounding box center [666, 69] width 959 height 109
click at [933, 58] on icon at bounding box center [931, 55] width 13 height 13
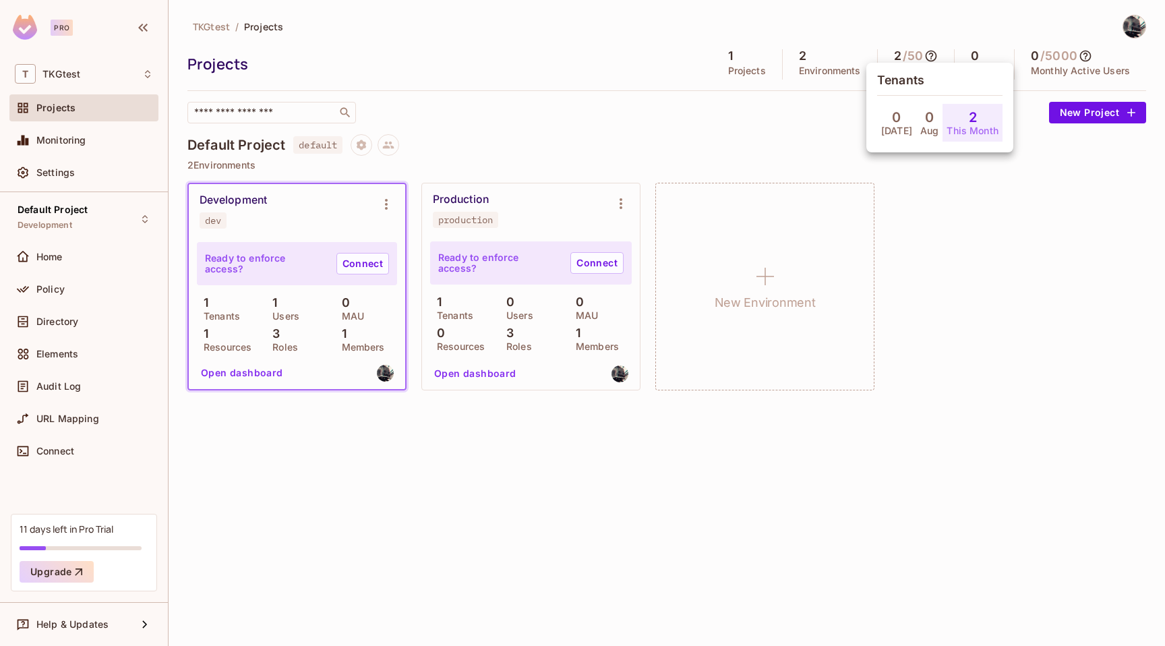
click at [933, 58] on div at bounding box center [582, 323] width 1165 height 646
click at [903, 59] on h5 "/ 50" at bounding box center [913, 55] width 20 height 13
click at [1090, 55] on icon at bounding box center [1085, 56] width 11 height 11
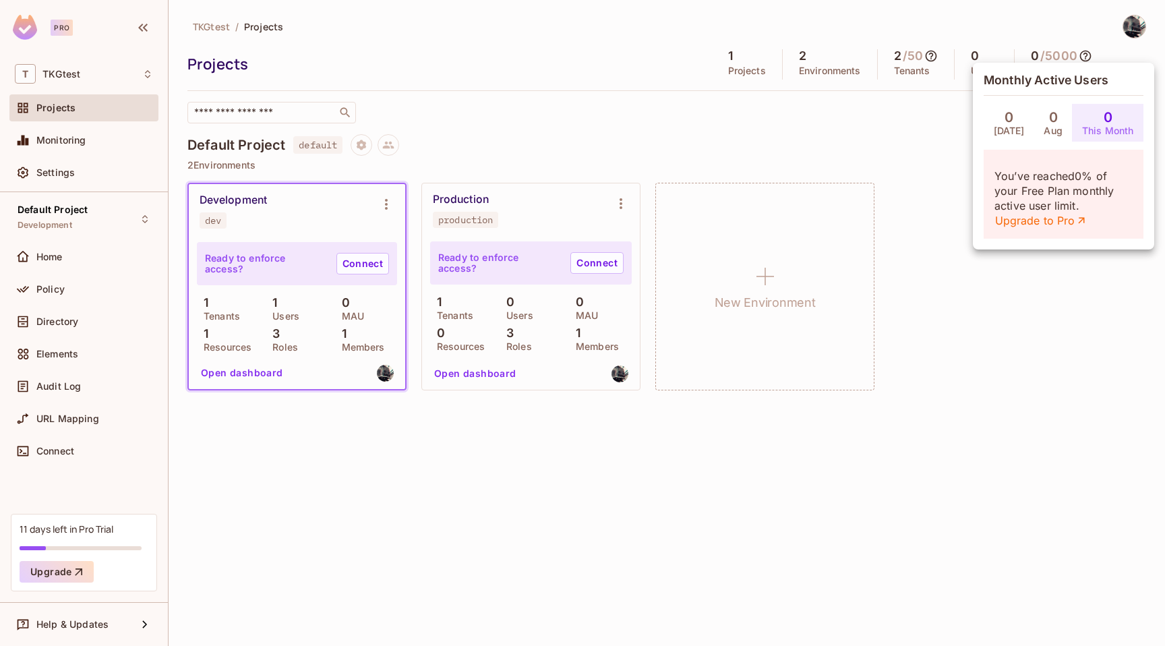
click at [1090, 55] on div at bounding box center [582, 323] width 1165 height 646
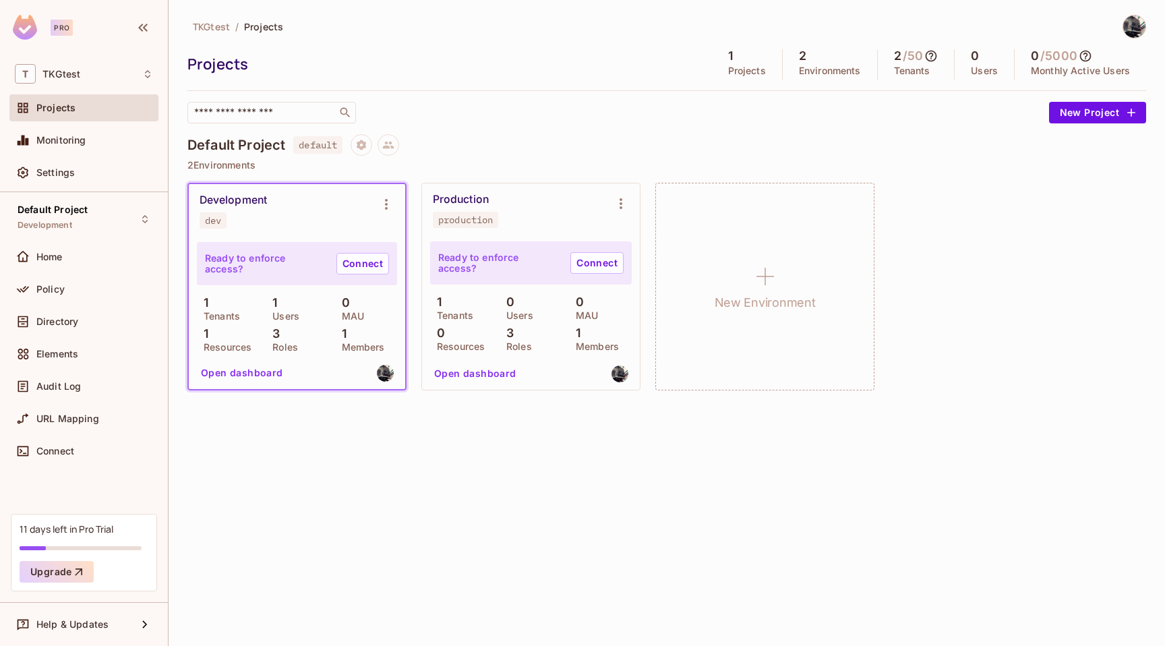
click at [931, 54] on icon at bounding box center [931, 55] width 13 height 13
click at [969, 118] on h4 "2" at bounding box center [973, 117] width 8 height 16
click at [895, 74] on h5 "Tenants" at bounding box center [939, 80] width 125 height 13
click at [895, 76] on h5 "Tenants" at bounding box center [939, 80] width 125 height 13
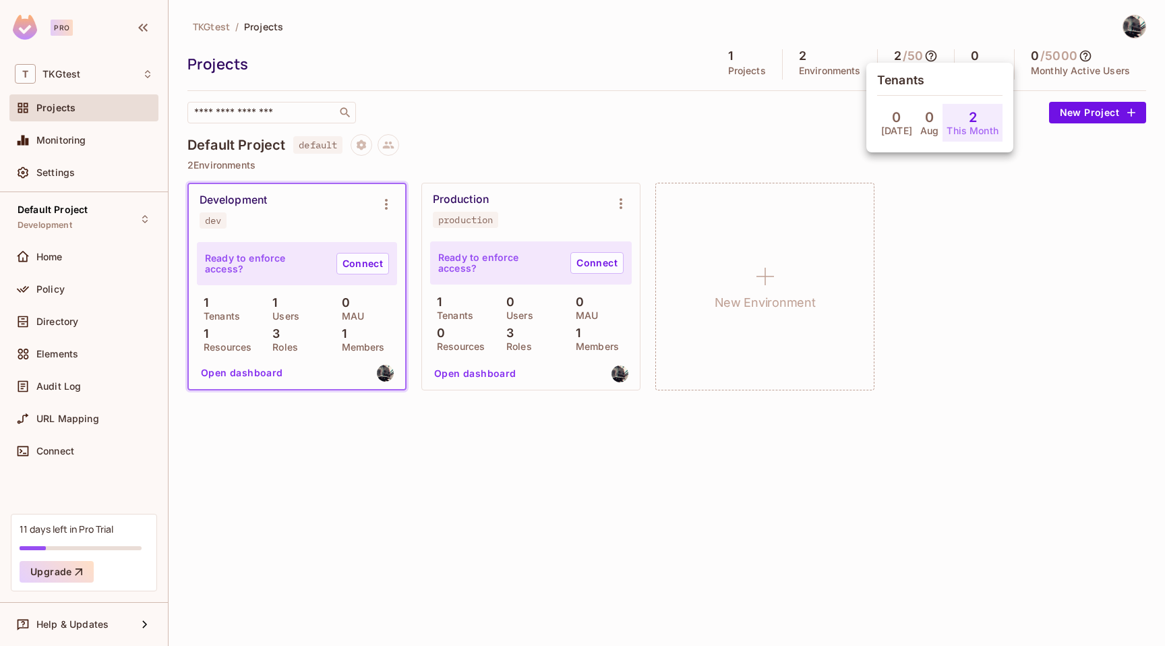
click at [943, 123] on div "2 This Month" at bounding box center [973, 123] width 60 height 38
click at [948, 120] on div "2 This Month" at bounding box center [973, 123] width 60 height 38
click at [835, 210] on div at bounding box center [582, 323] width 1165 height 646
click at [413, 602] on div "TKGtest / Projects Projects 1 Projects 2 Environments 2 / 50 Tenants 0 Users 0 …" at bounding box center [667, 323] width 997 height 646
